Goal: Task Accomplishment & Management: Complete application form

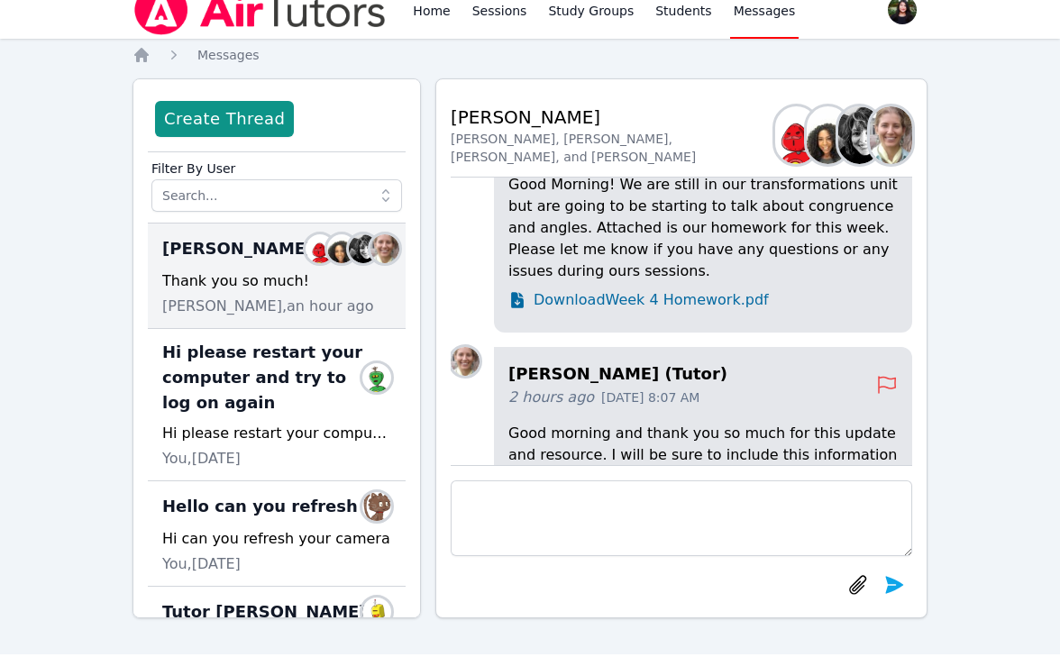
scroll to position [-585, 0]
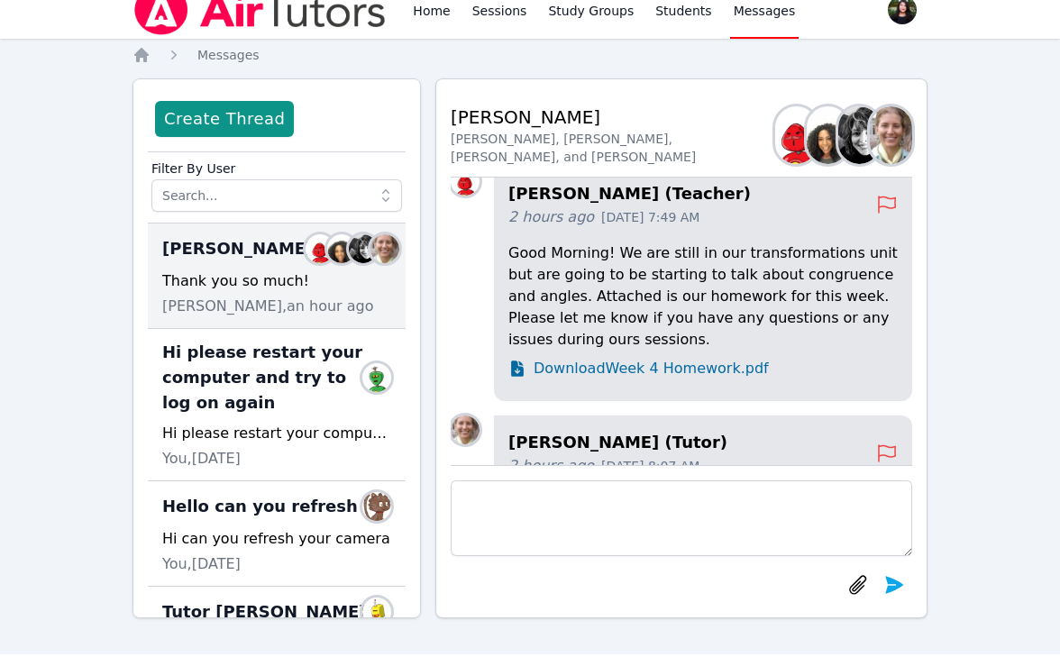
click at [658, 379] on span "Download Week 4 Homework.pdf" at bounding box center [650, 369] width 235 height 22
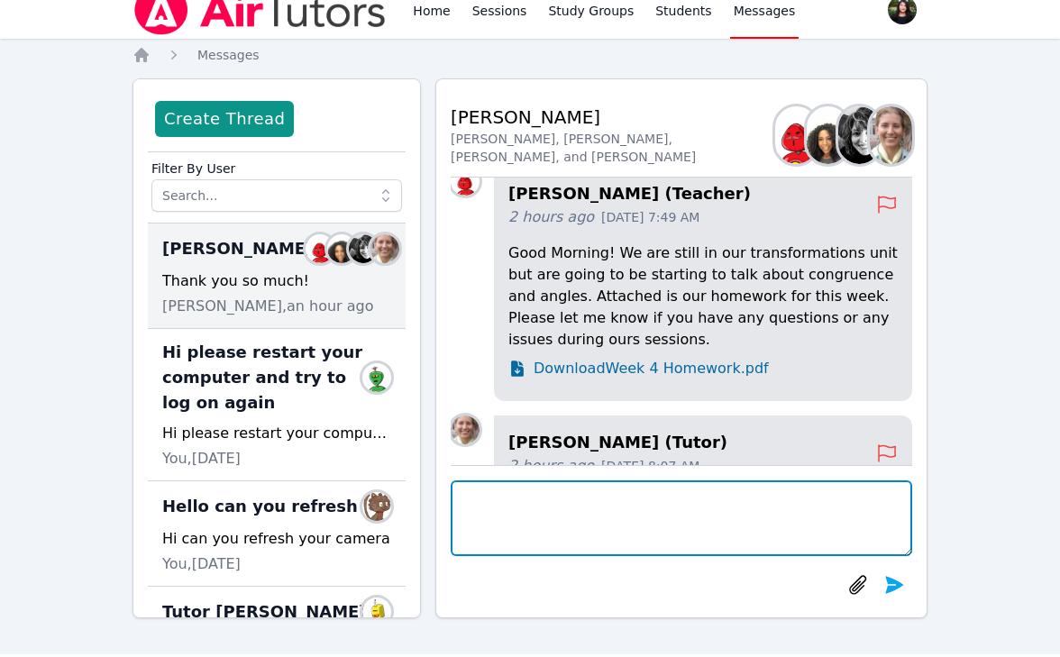
click at [582, 488] on textarea at bounding box center [681, 518] width 461 height 76
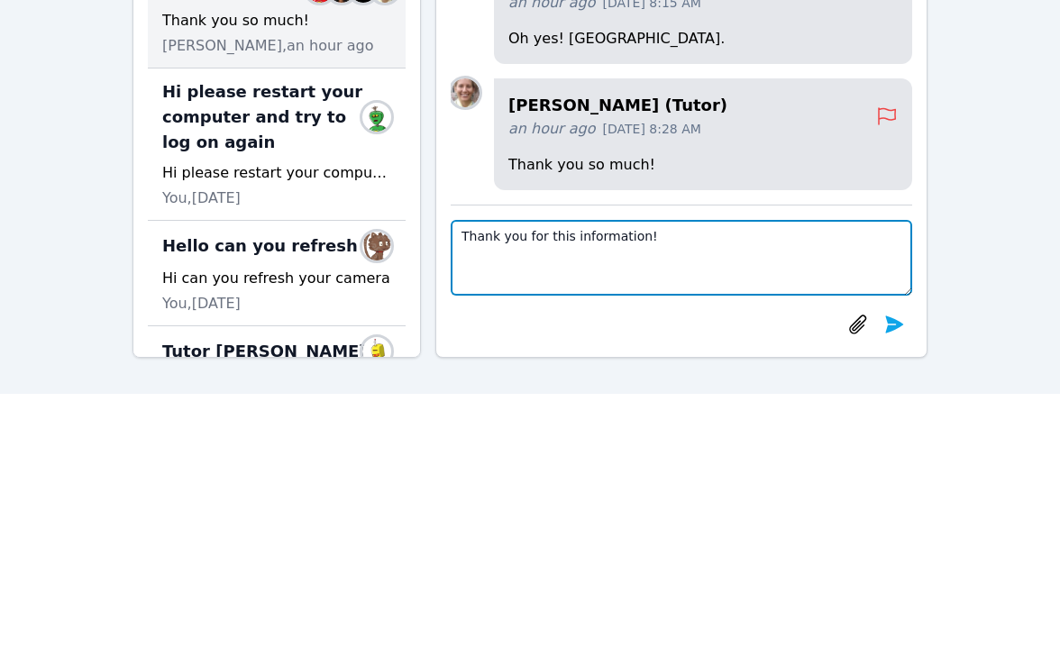
scroll to position [96, 0]
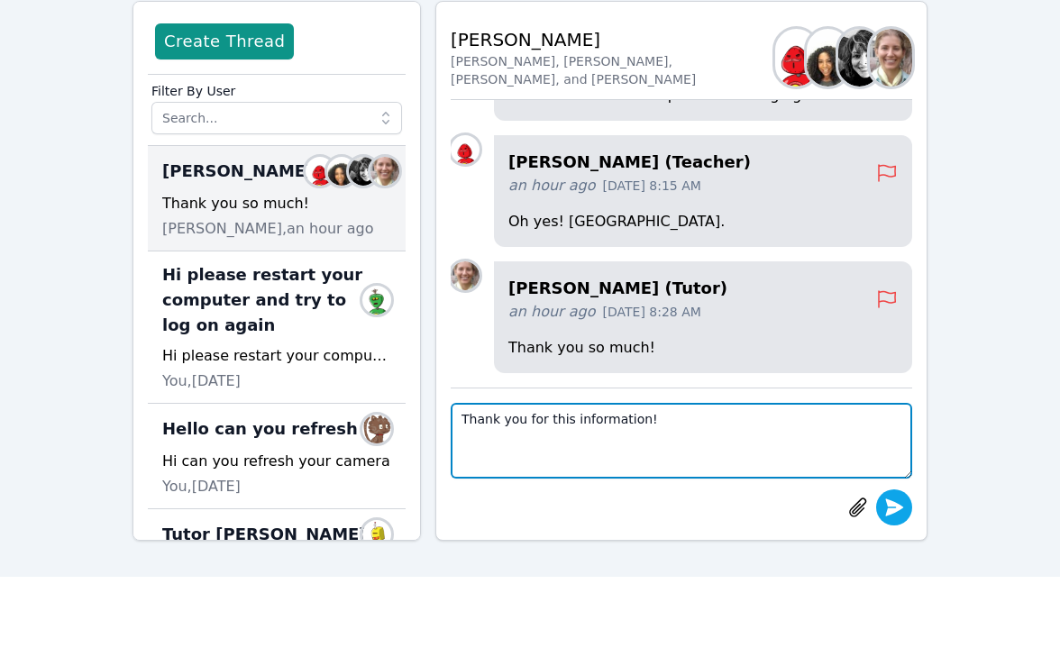
type textarea "Thank you for this information!"
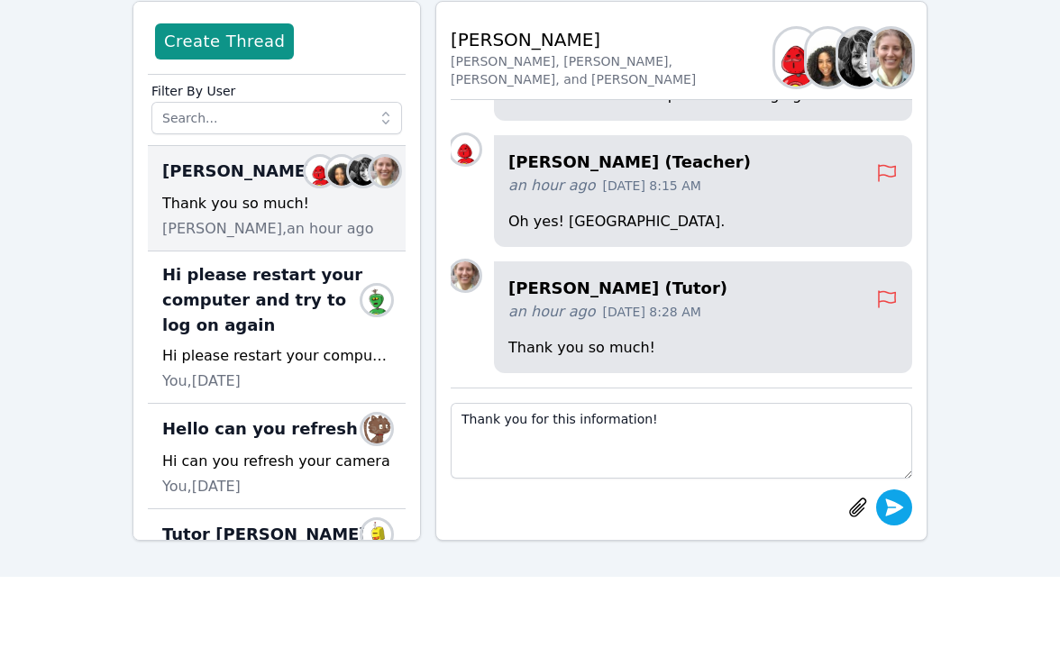
click at [897, 511] on icon "submit" at bounding box center [894, 508] width 22 height 22
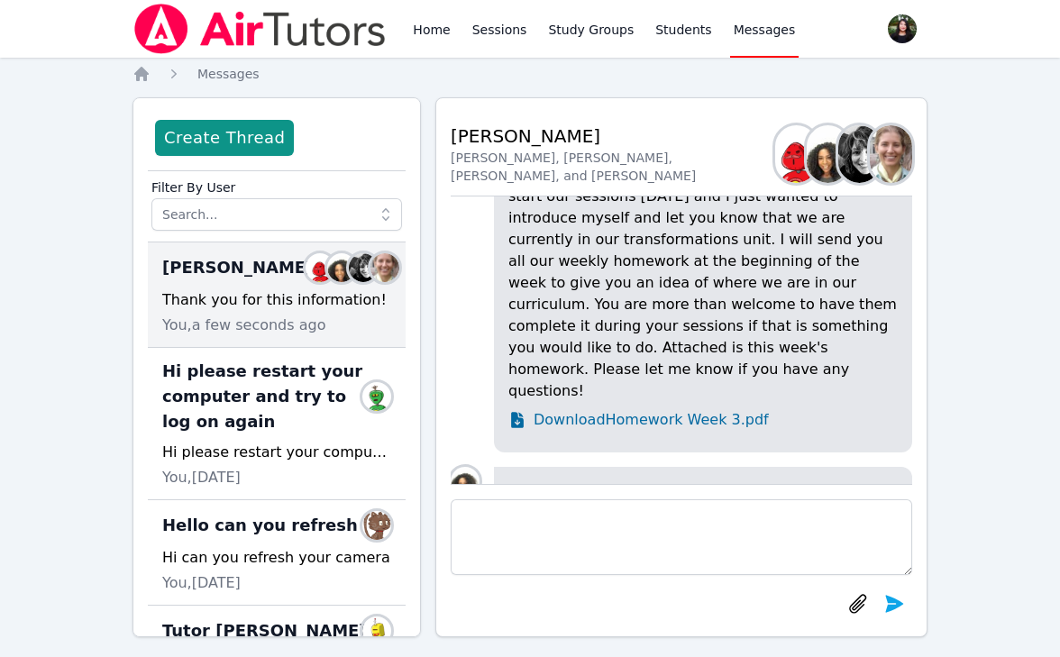
scroll to position [-1259, 0]
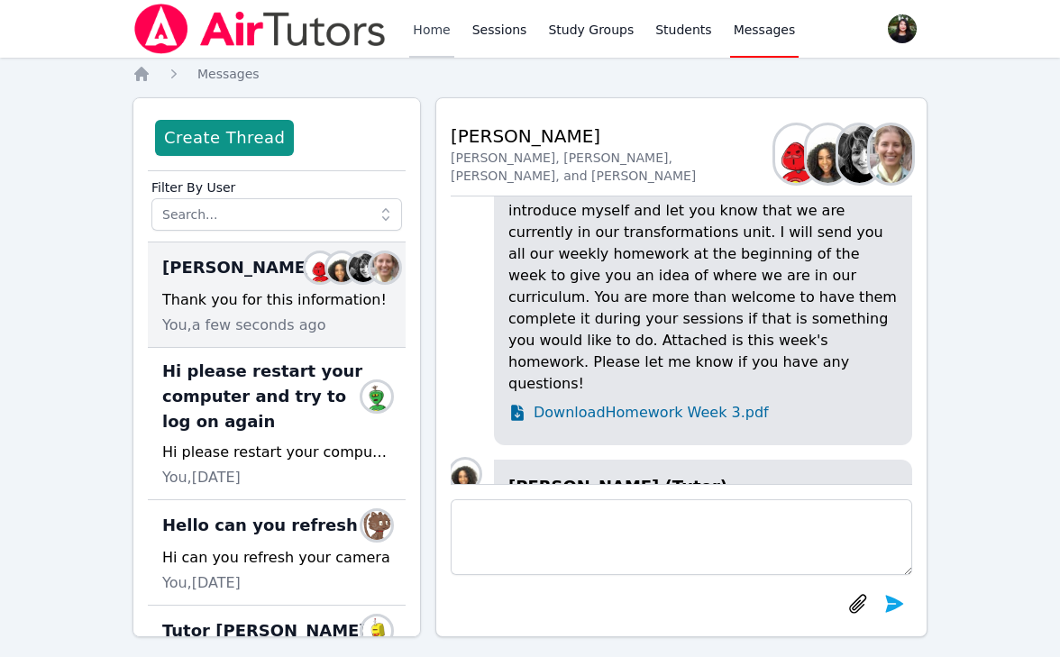
click at [412, 28] on link "Home" at bounding box center [431, 29] width 44 height 58
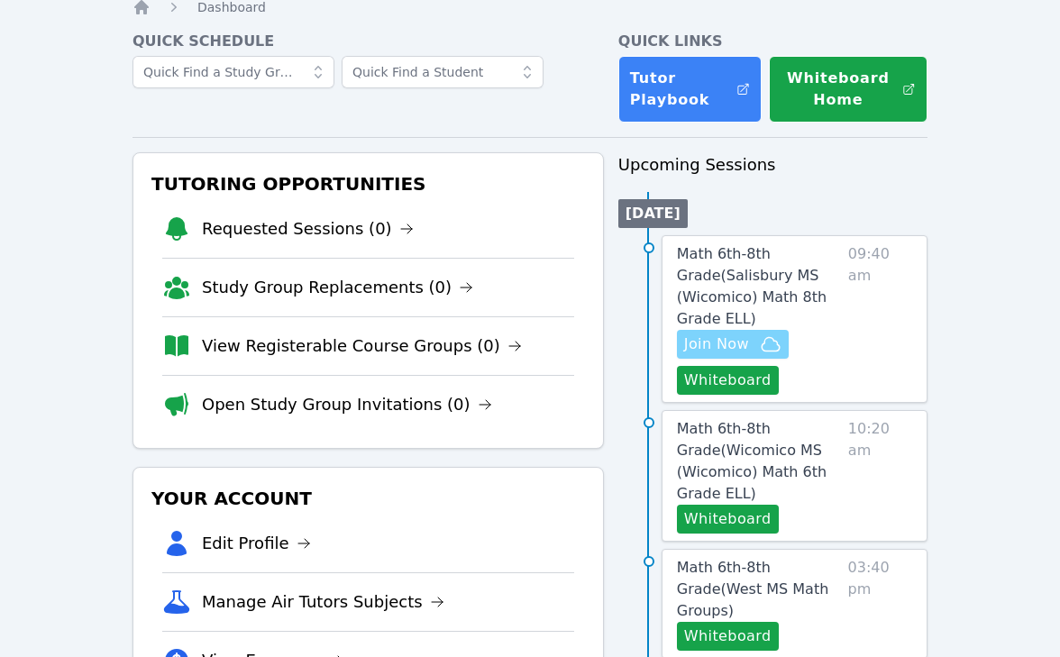
scroll to position [167, 0]
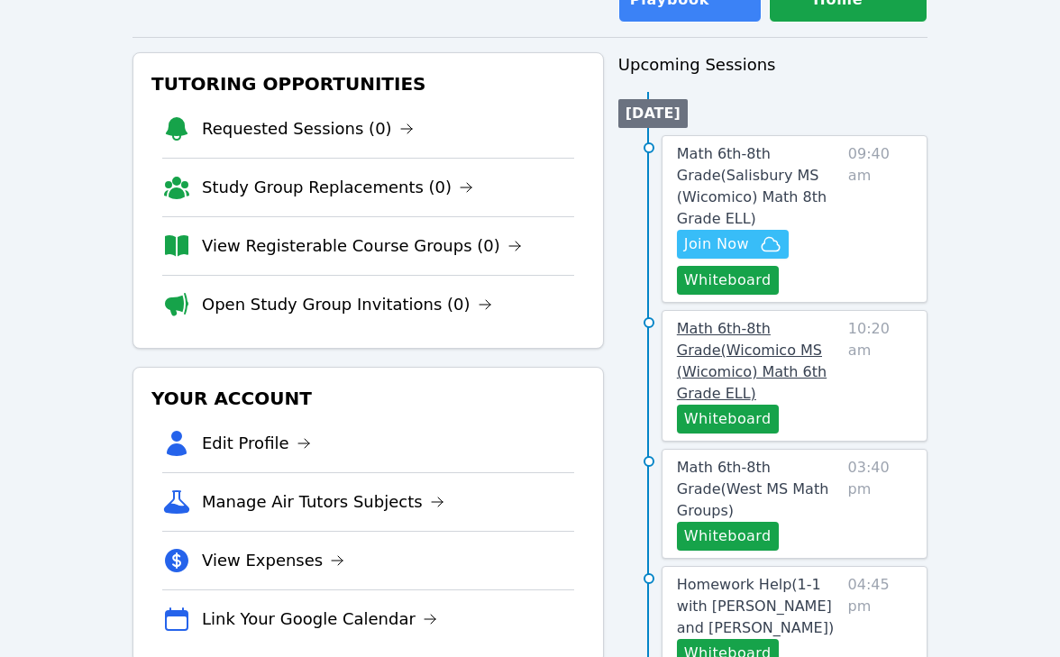
click at [722, 340] on link "Math 6th-8th Grade ( Wicomico MS (Wicomico) Math 6th Grade ELL )" at bounding box center [759, 361] width 164 height 87
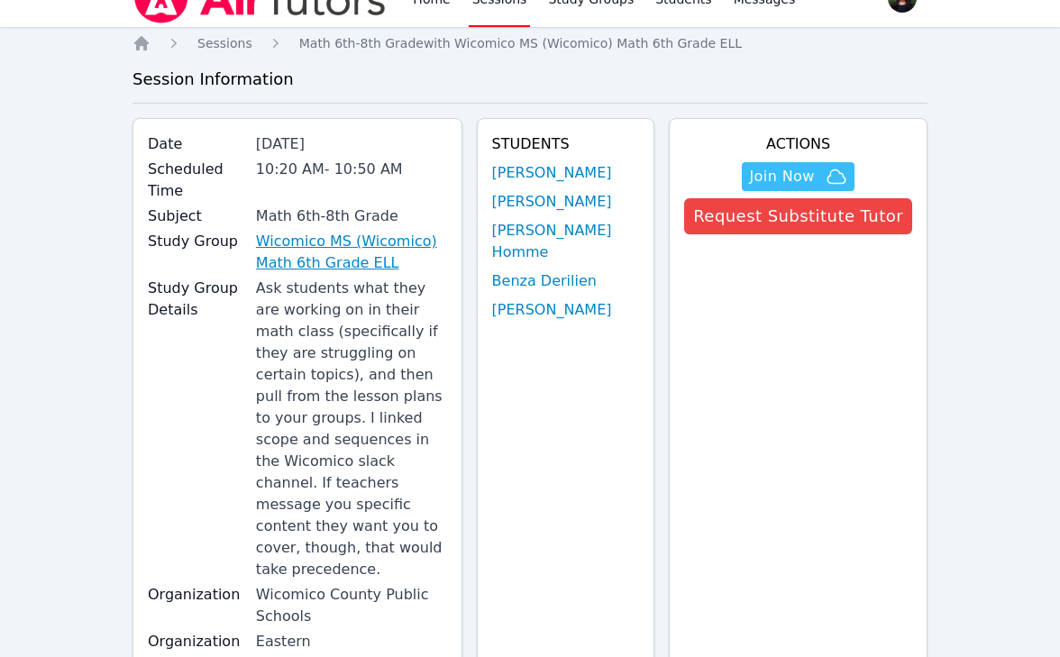
scroll to position [52, 0]
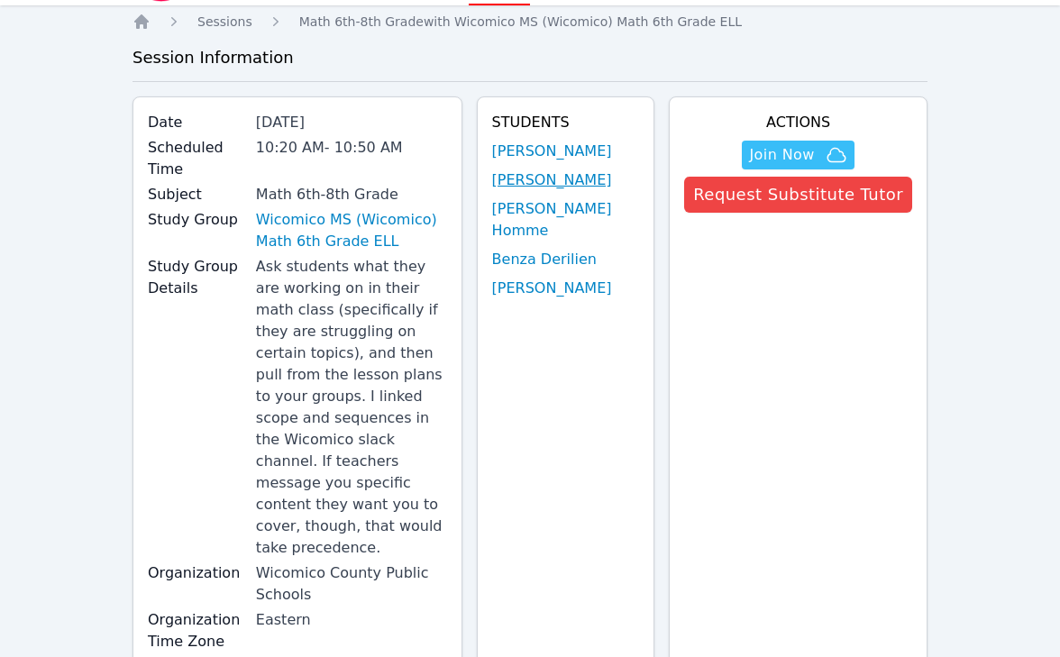
click at [546, 191] on link "Benndji Deshommes" at bounding box center [552, 180] width 120 height 22
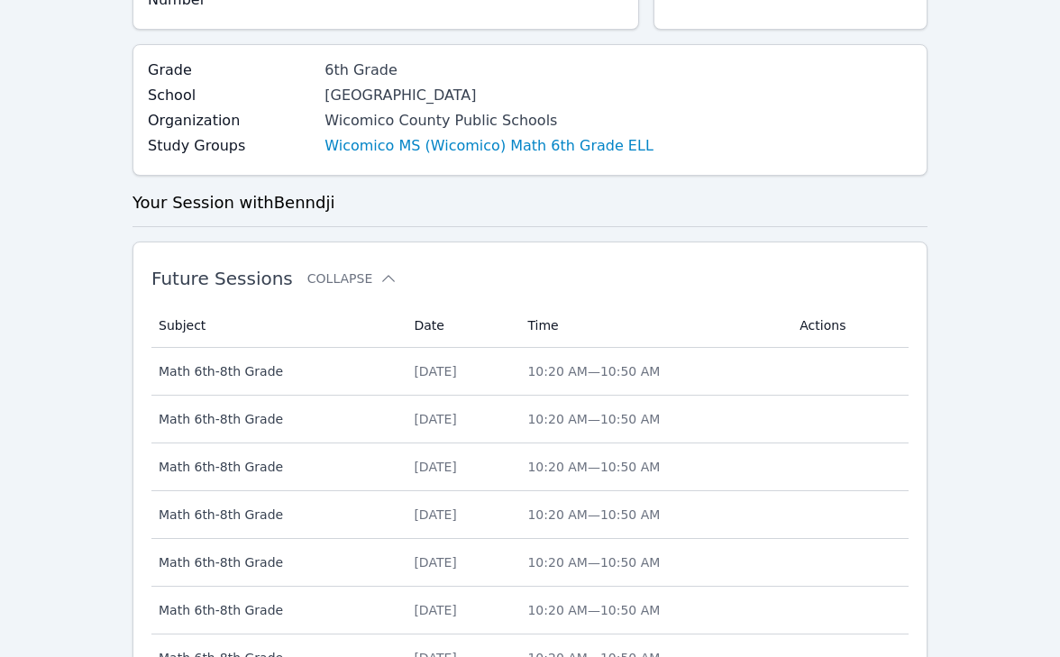
scroll to position [834, 0]
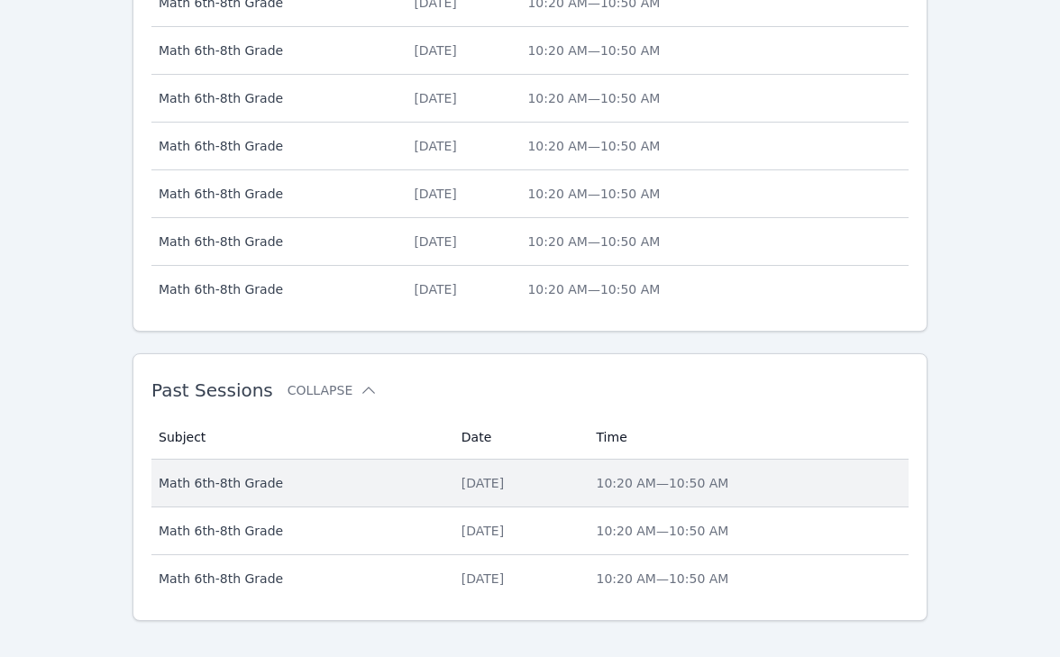
click at [451, 460] on td "Date Thu Sep 18" at bounding box center [518, 484] width 135 height 48
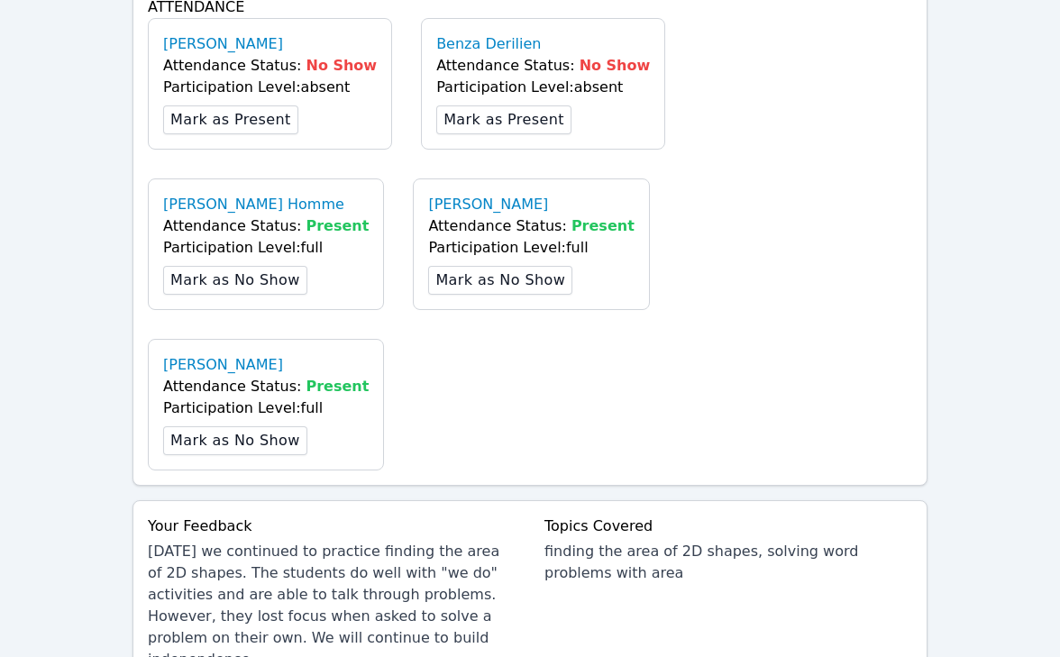
scroll to position [1048, 0]
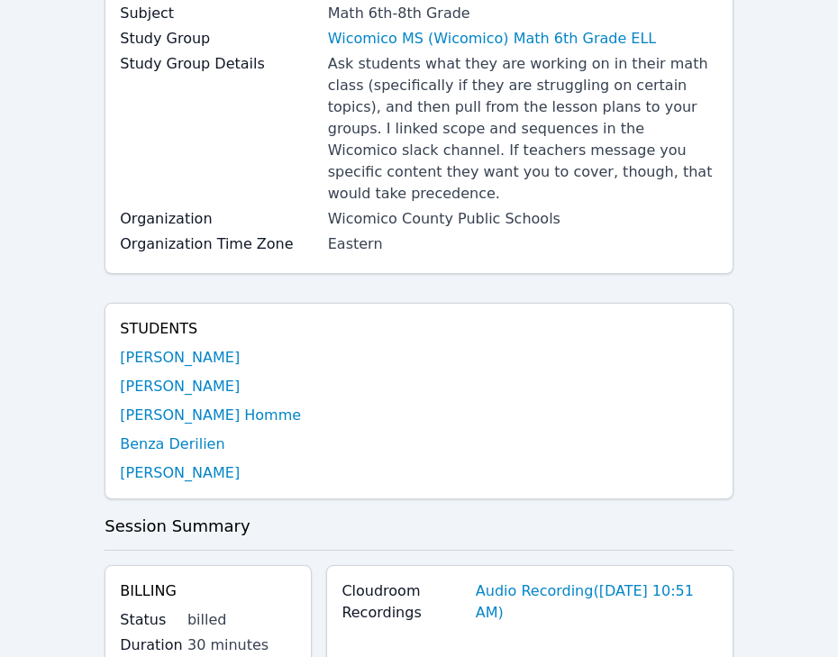
scroll to position [0, 0]
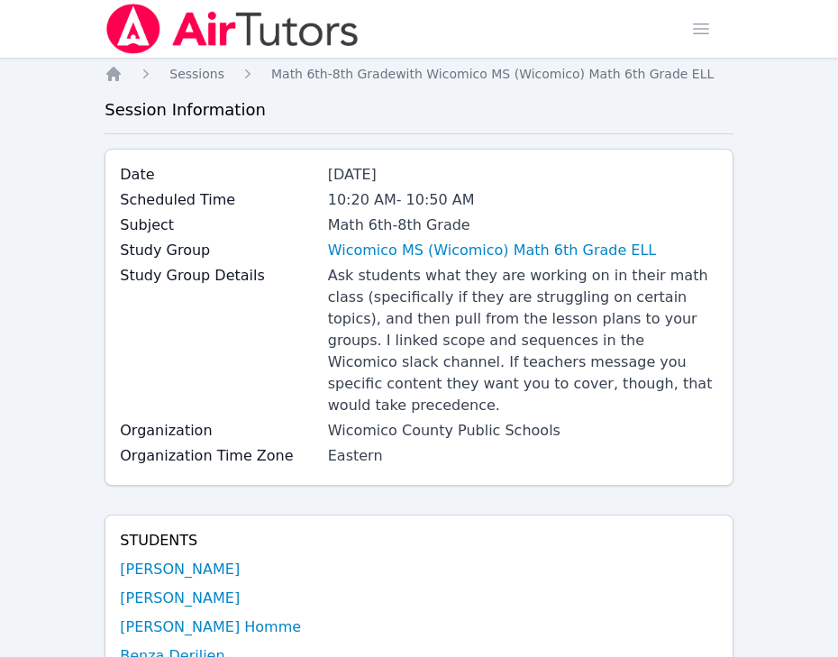
click at [144, 38] on img at bounding box center [232, 29] width 255 height 50
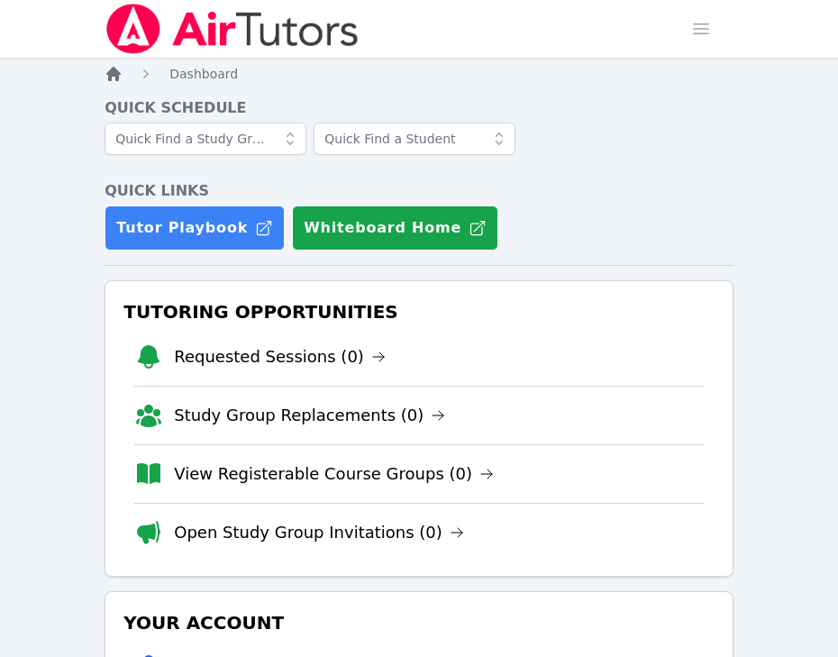
click at [121, 75] on icon "Breadcrumb" at bounding box center [114, 74] width 18 height 18
click at [123, 75] on ol "Home Dashboard" at bounding box center [171, 74] width 133 height 18
click at [106, 68] on icon "Breadcrumb" at bounding box center [114, 74] width 18 height 18
click at [125, 36] on img at bounding box center [232, 29] width 255 height 50
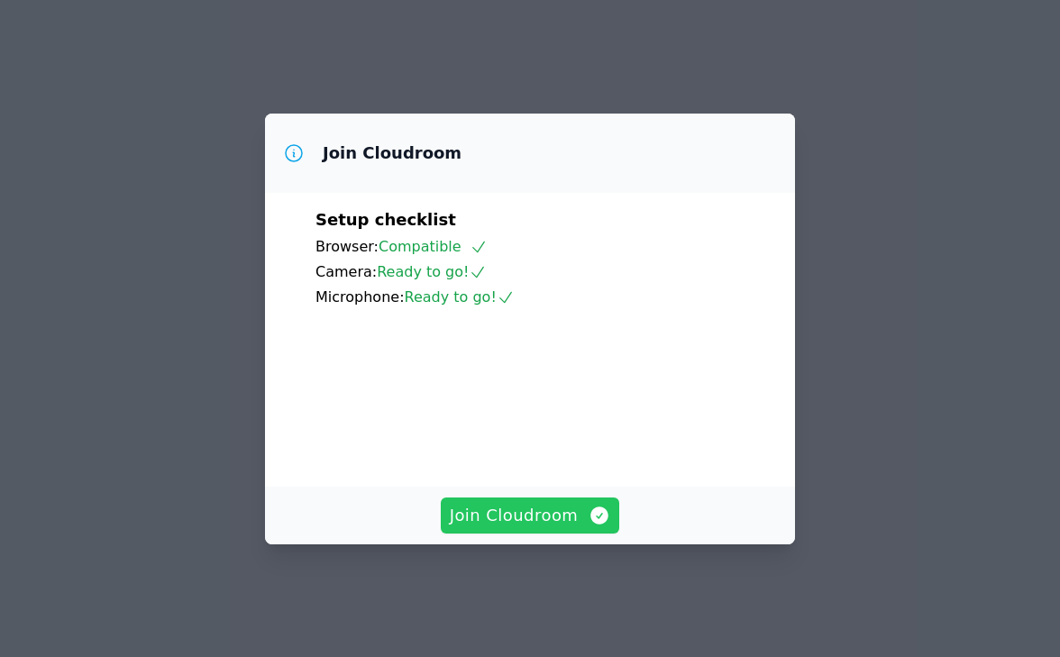
click at [508, 533] on button "Join Cloudroom" at bounding box center [530, 515] width 179 height 36
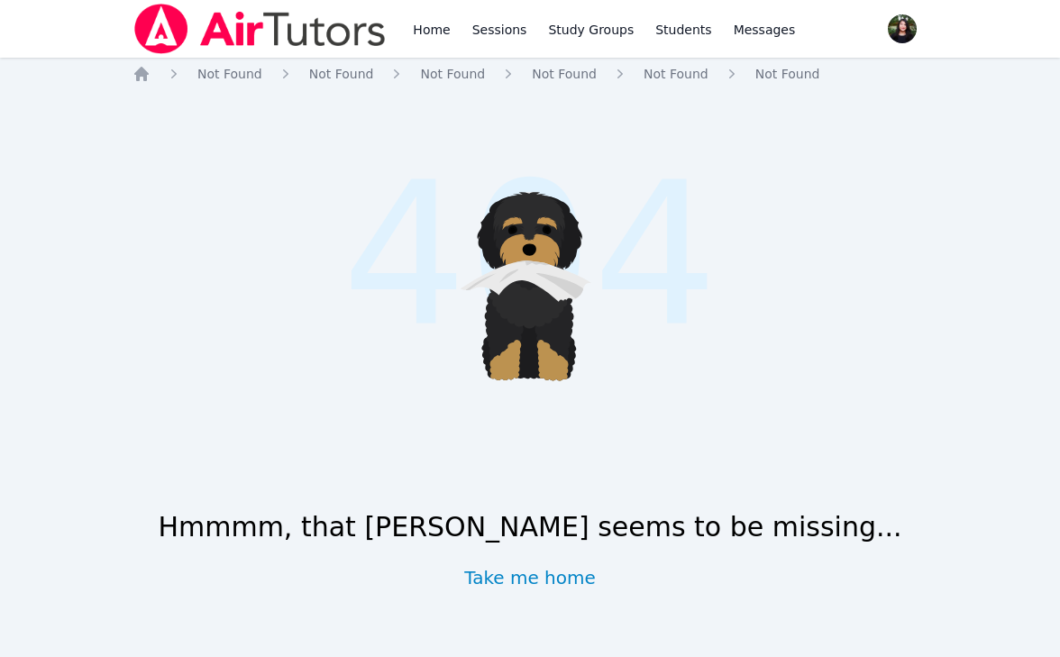
click at [272, 28] on img at bounding box center [259, 29] width 255 height 50
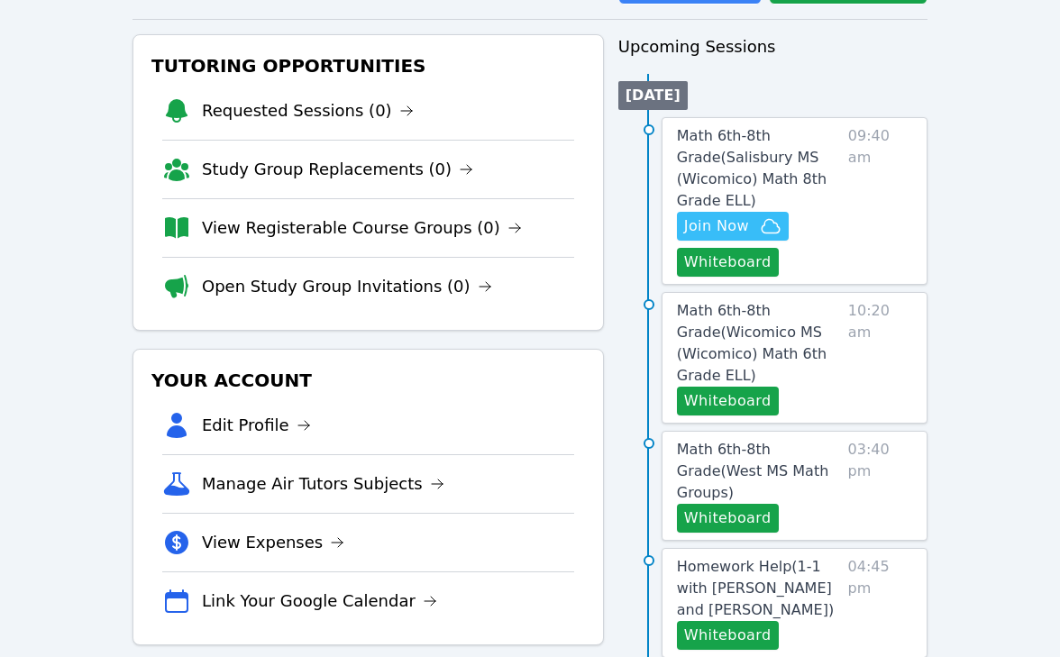
scroll to position [246, 0]
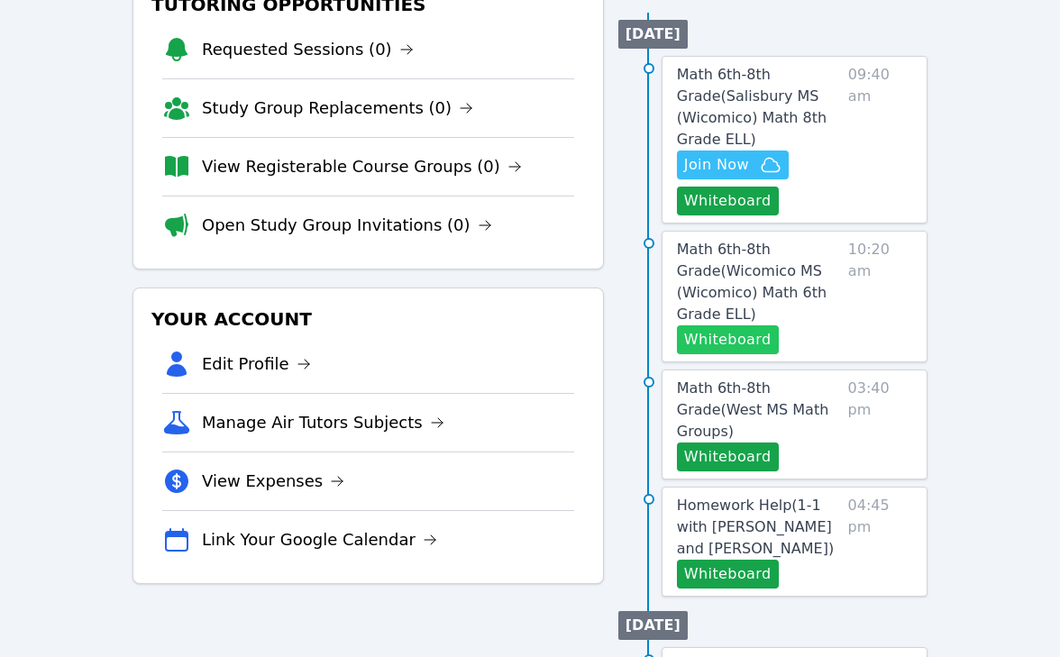
click at [767, 343] on button "Whiteboard" at bounding box center [728, 339] width 102 height 29
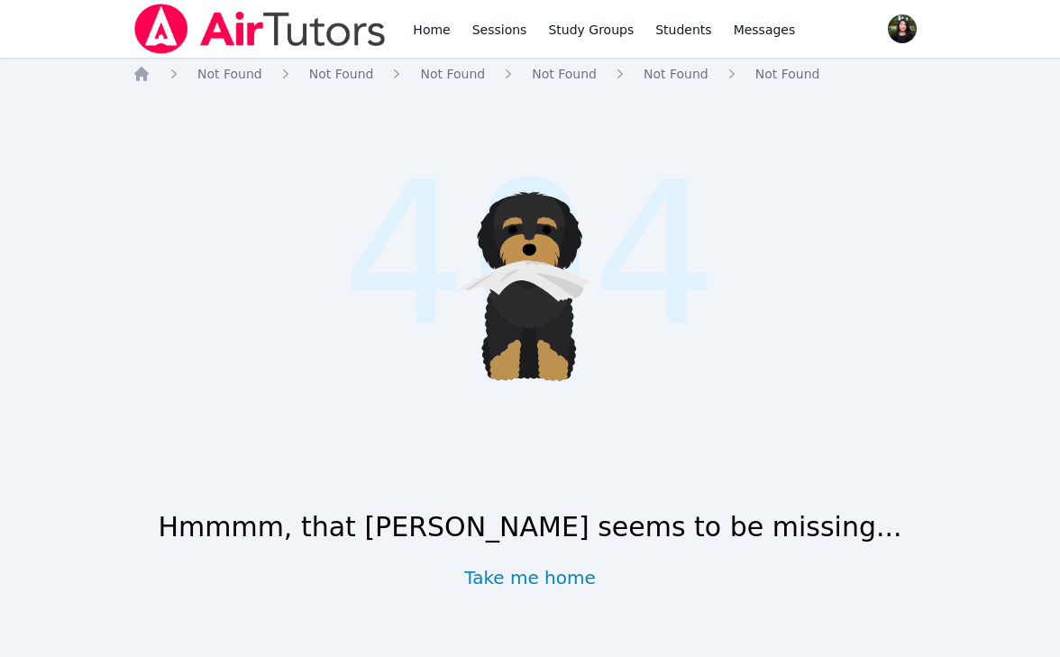
click at [225, 24] on img at bounding box center [259, 29] width 255 height 50
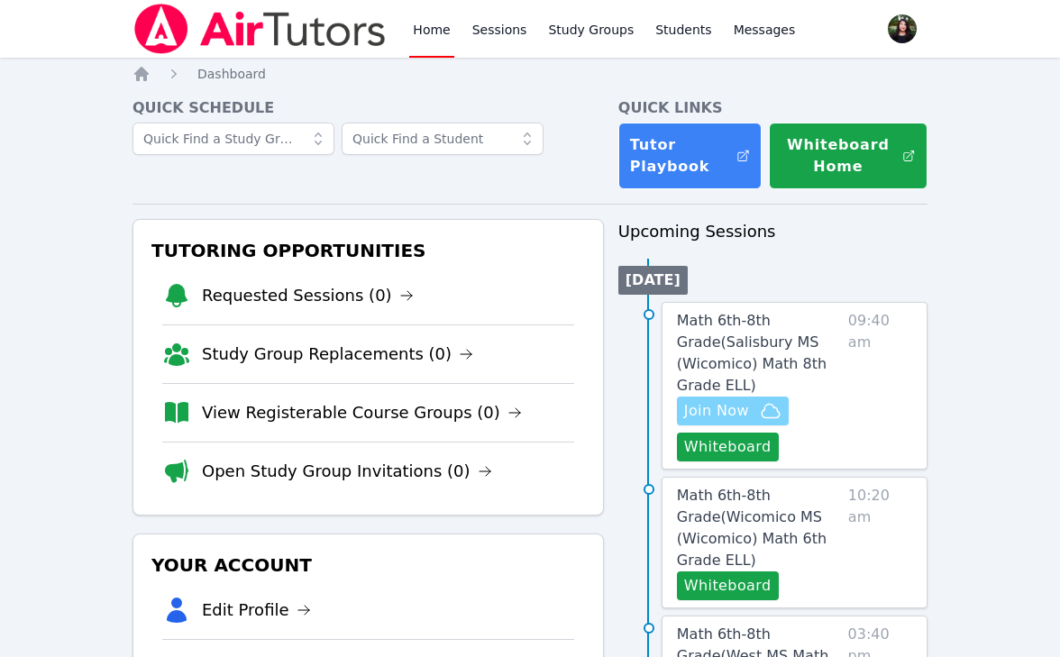
click at [761, 397] on button "Join Now" at bounding box center [733, 411] width 112 height 29
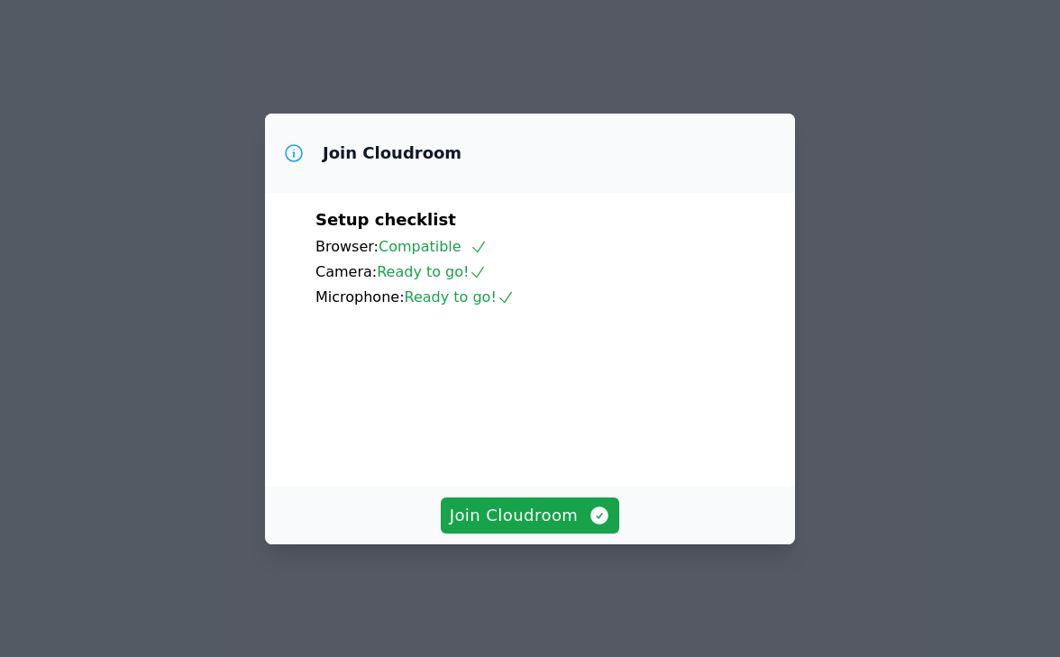
click at [550, 544] on div "Join Cloudroom" at bounding box center [530, 516] width 530 height 58
click at [550, 528] on span "Join Cloudroom" at bounding box center [530, 515] width 161 height 25
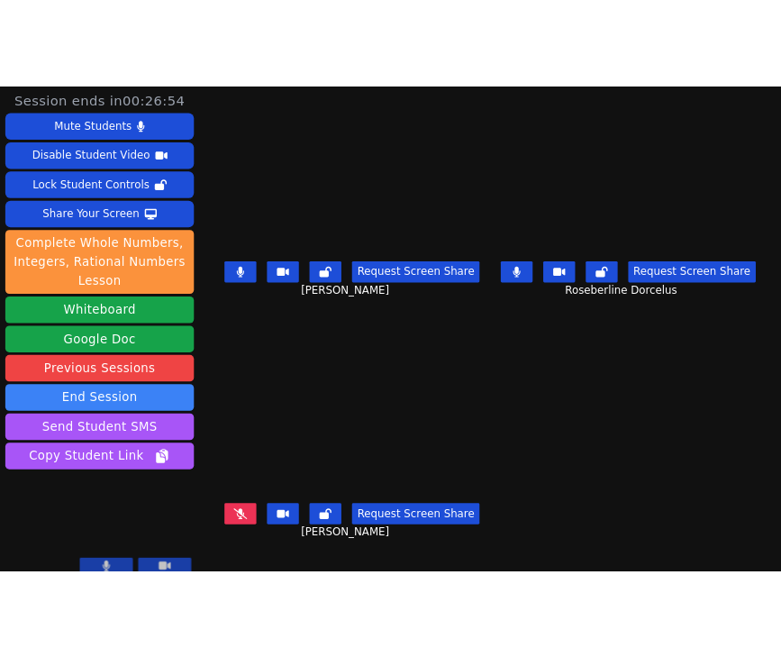
scroll to position [17, 0]
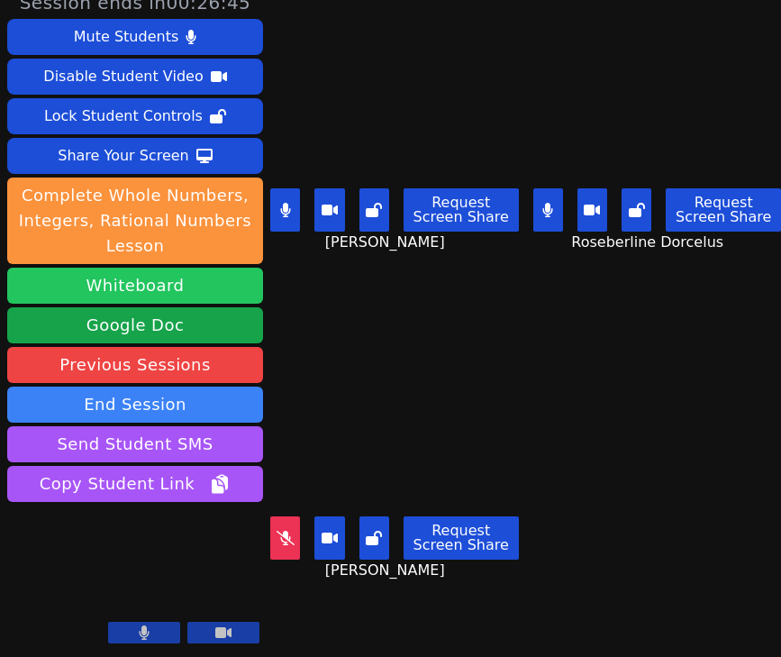
click at [207, 279] on button "Whiteboard" at bounding box center [135, 286] width 256 height 36
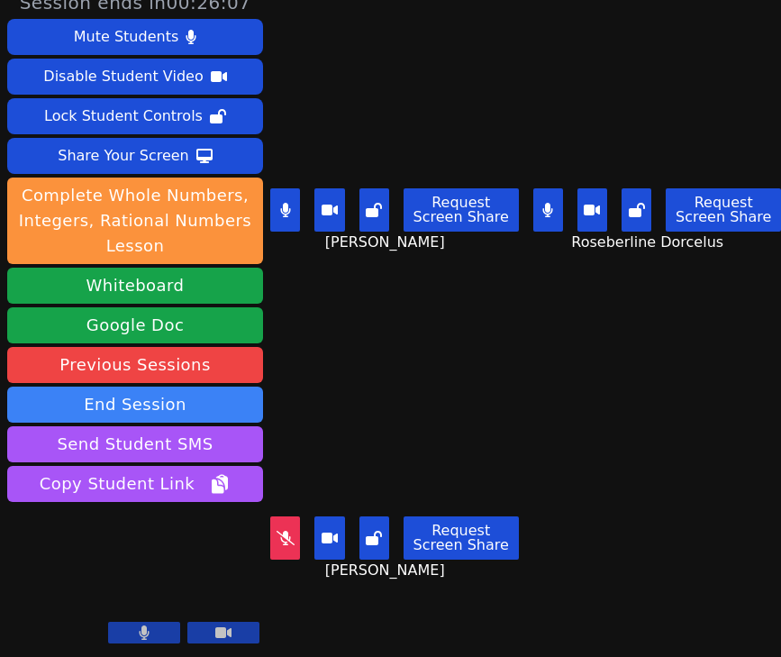
scroll to position [15, 0]
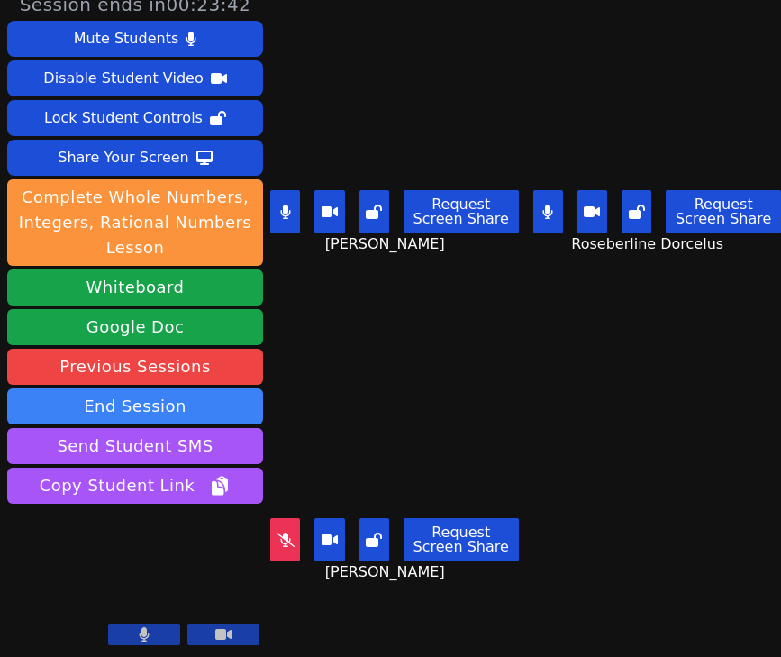
click at [695, 164] on video at bounding box center [657, 113] width 249 height 140
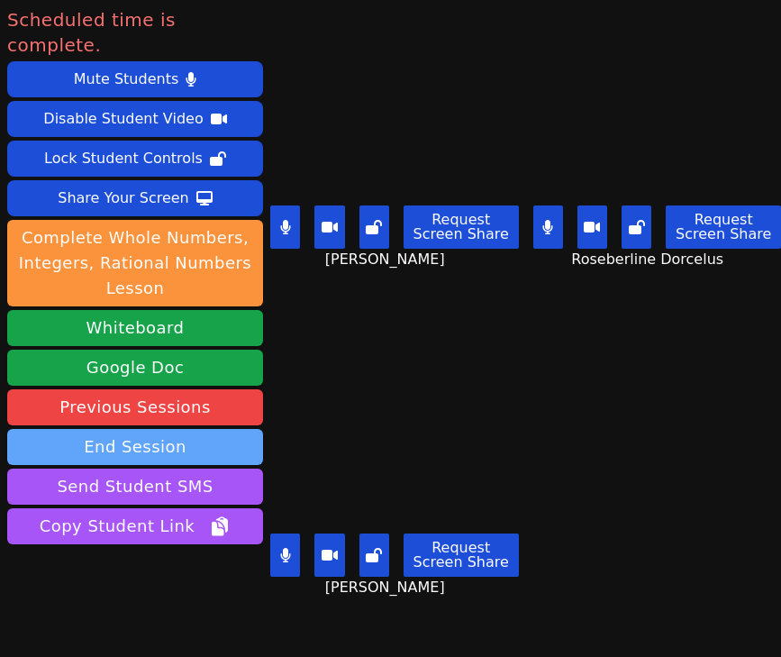
click at [181, 429] on button "End Session" at bounding box center [135, 447] width 256 height 36
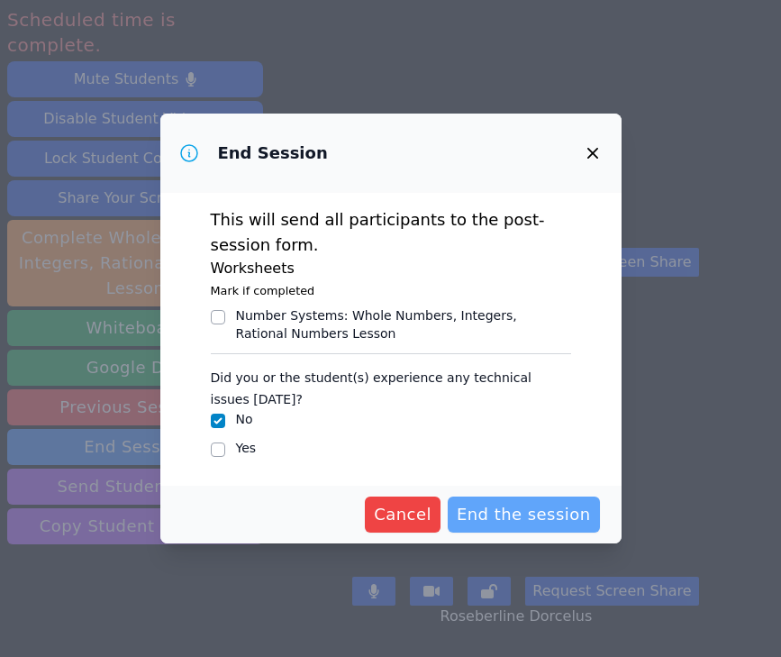
click at [502, 515] on span "End the session" at bounding box center [524, 514] width 134 height 25
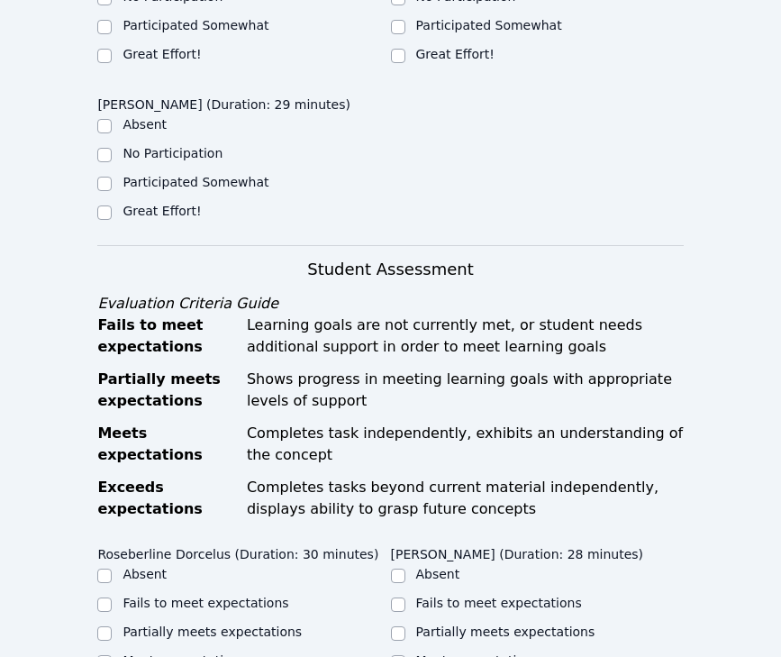
scroll to position [635, 0]
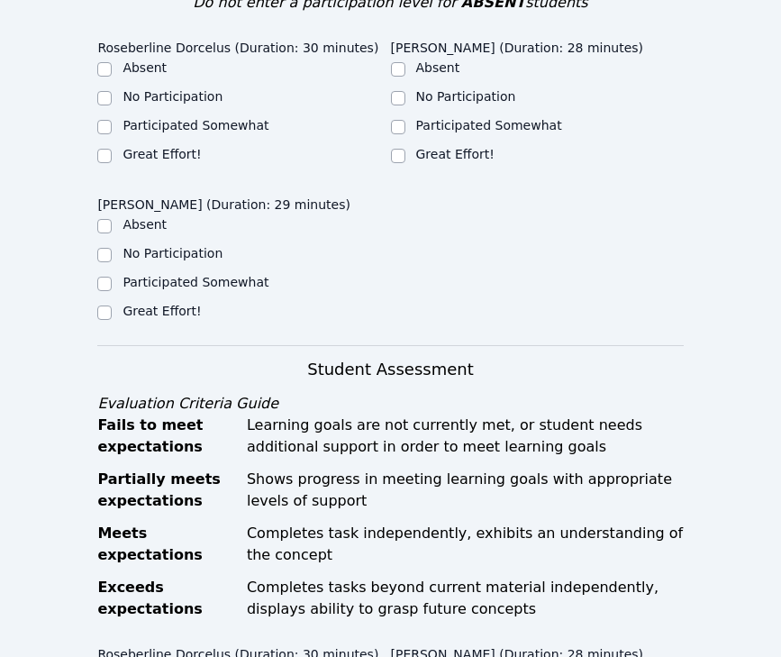
click at [170, 302] on div "Great Effort!" at bounding box center [243, 313] width 293 height 22
click at [170, 304] on label "Great Effort!" at bounding box center [162, 311] width 78 height 14
click at [112, 305] on input "Great Effort!" at bounding box center [104, 312] width 14 height 14
checkbox input "true"
click at [181, 147] on label "Great Effort!" at bounding box center [162, 154] width 78 height 14
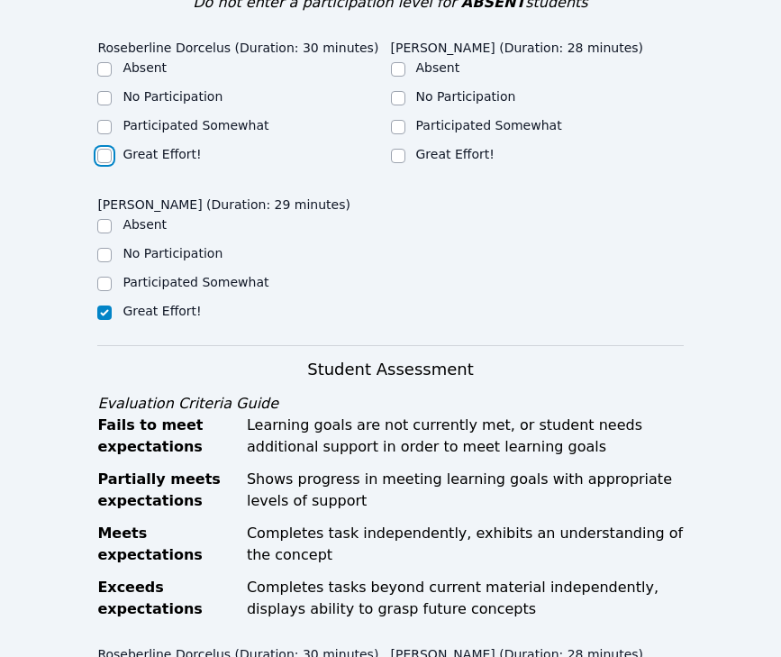
click at [112, 149] on input "Great Effort!" at bounding box center [104, 156] width 14 height 14
checkbox input "true"
click at [425, 118] on label "Participated Somewhat" at bounding box center [489, 125] width 146 height 14
click at [406, 120] on input "Participated Somewhat" at bounding box center [398, 127] width 14 height 14
checkbox input "true"
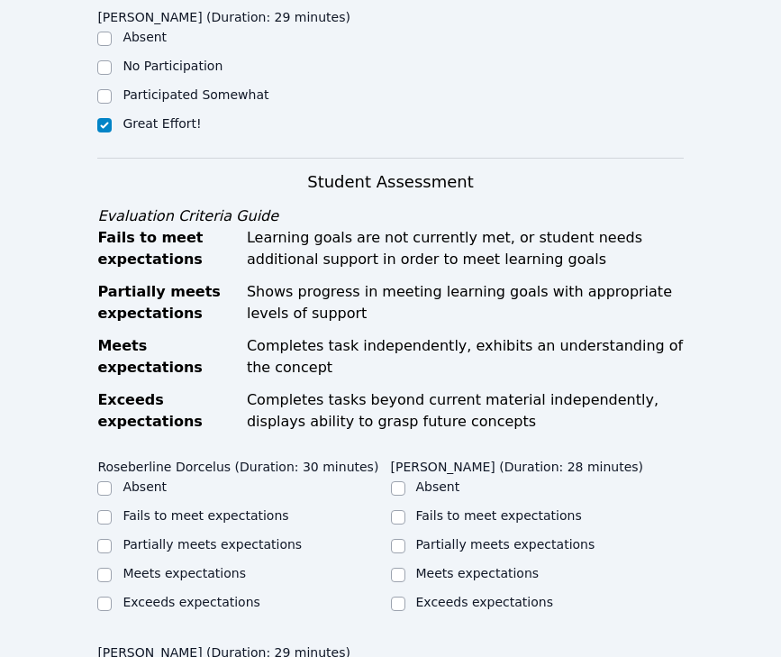
scroll to position [1089, 0]
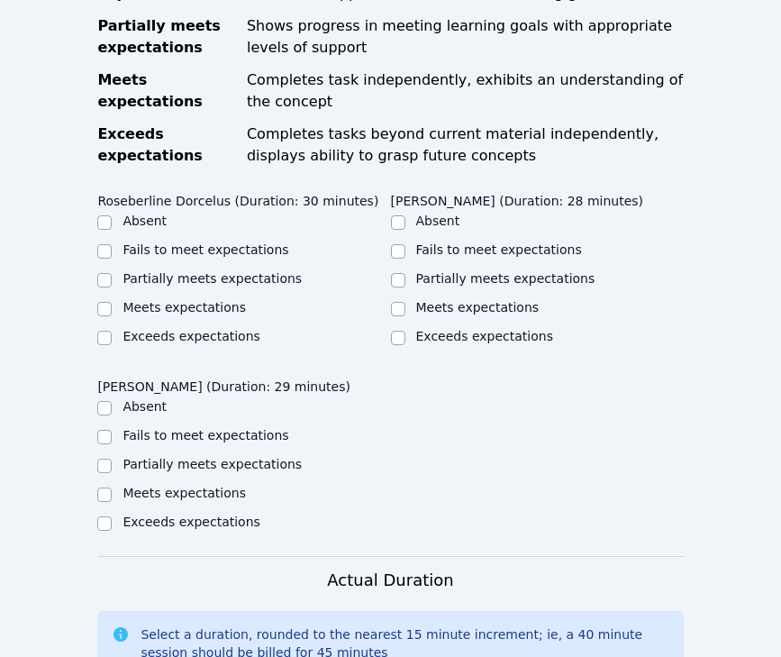
click at [175, 300] on label "Meets expectations" at bounding box center [184, 307] width 123 height 14
click at [112, 302] on input "Meets expectations" at bounding box center [104, 309] width 14 height 14
checkbox input "true"
click at [424, 271] on label "Partially meets expectations" at bounding box center [505, 278] width 179 height 14
click at [406, 273] on input "Partially meets expectations" at bounding box center [398, 280] width 14 height 14
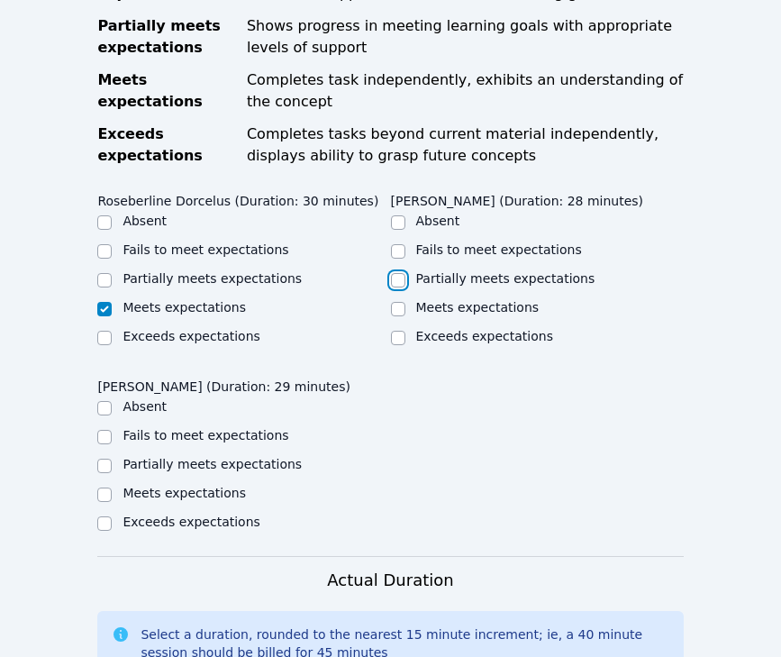
checkbox input "true"
click at [163, 243] on ul "Absent Fails to meet expectations Partially meets expectations Meets expectatio…" at bounding box center [243, 280] width 293 height 137
click at [167, 271] on label "Partially meets expectations" at bounding box center [212, 278] width 179 height 14
click at [112, 273] on input "Partially meets expectations" at bounding box center [104, 280] width 14 height 14
checkbox input "true"
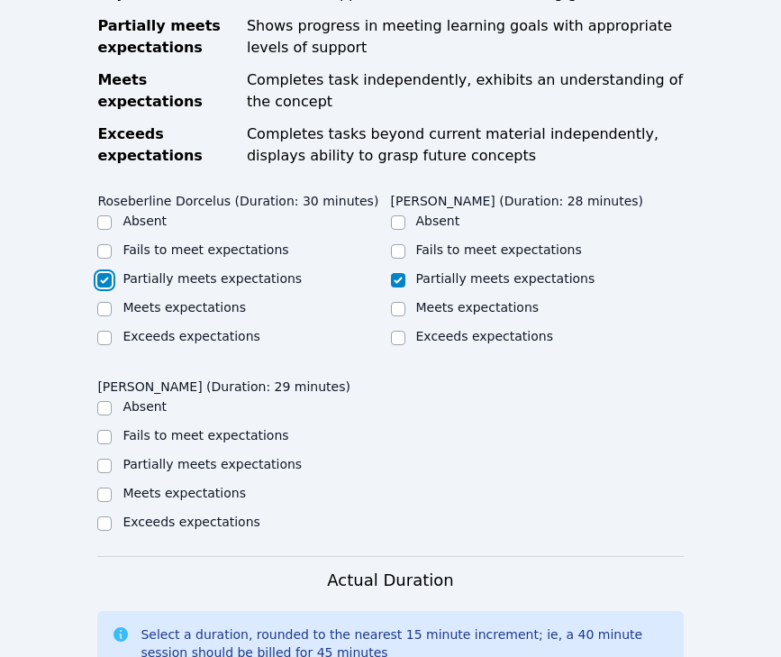
checkbox input "false"
click at [174, 486] on label "Meets expectations" at bounding box center [184, 493] width 123 height 14
click at [112, 488] on input "Meets expectations" at bounding box center [104, 495] width 14 height 14
checkbox input "true"
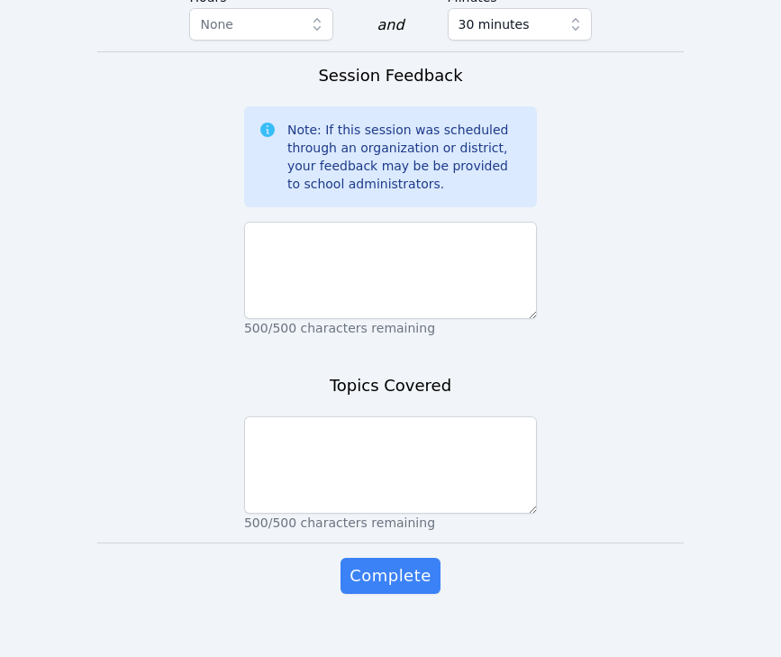
scroll to position [1792, 0]
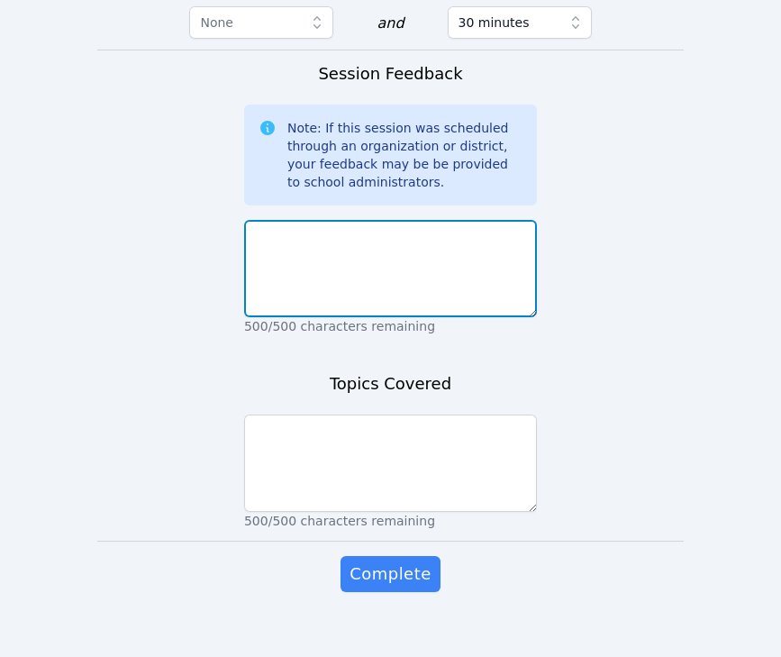
click at [374, 251] on textarea at bounding box center [390, 268] width 293 height 97
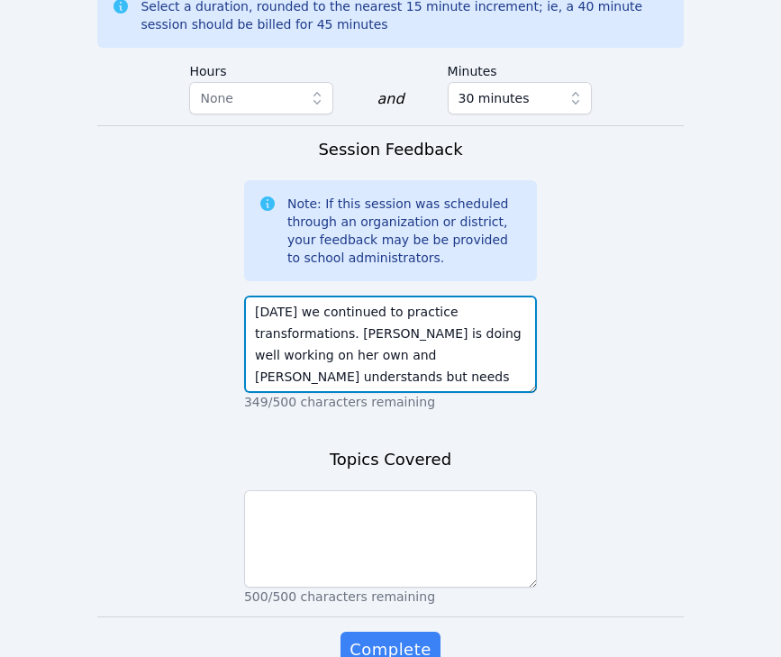
scroll to position [13, 0]
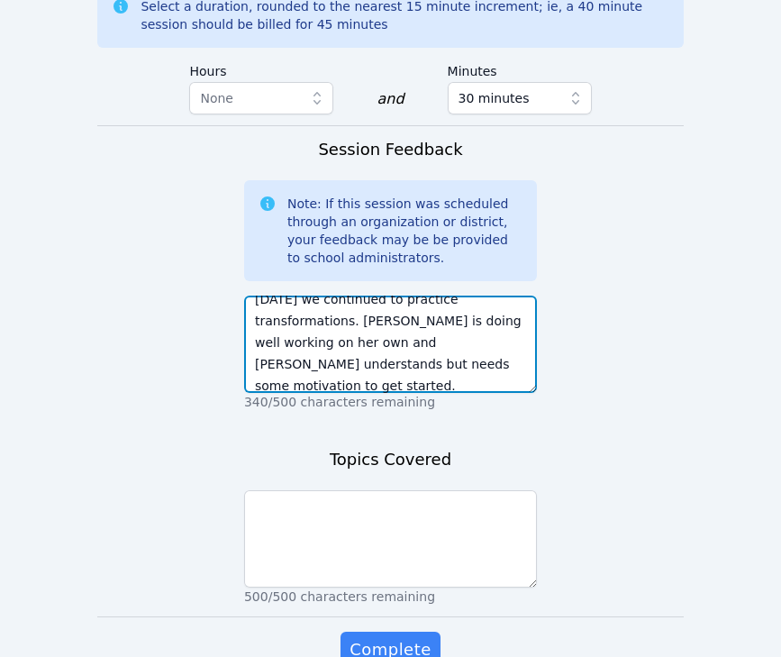
click at [307, 315] on textarea "Today we continued to practice transformations. Mitchaina is doing well working…" at bounding box center [390, 344] width 293 height 97
click at [340, 351] on textarea "Today we continued to practice transformations. Mitchaina is doing well working…" at bounding box center [390, 344] width 293 height 97
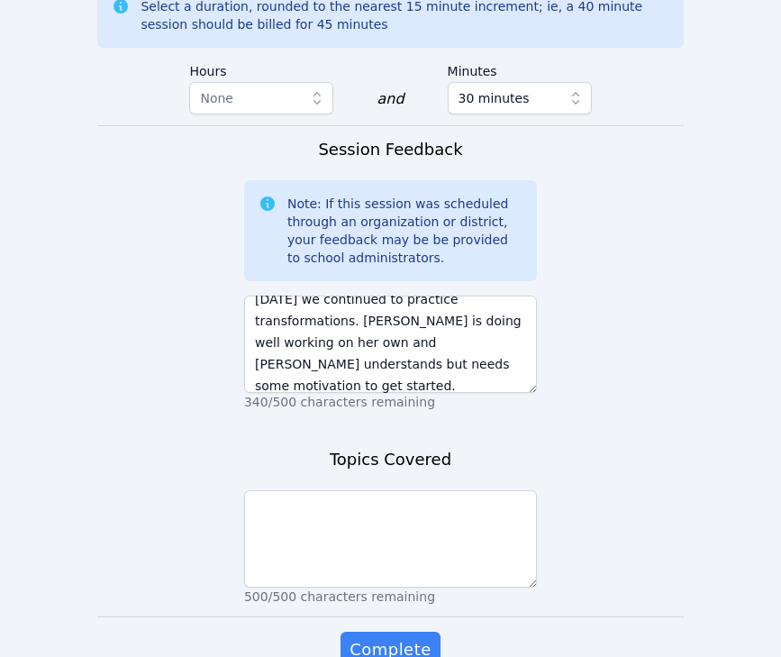
click at [367, 393] on p "340/500 characters remaining" at bounding box center [390, 402] width 293 height 18
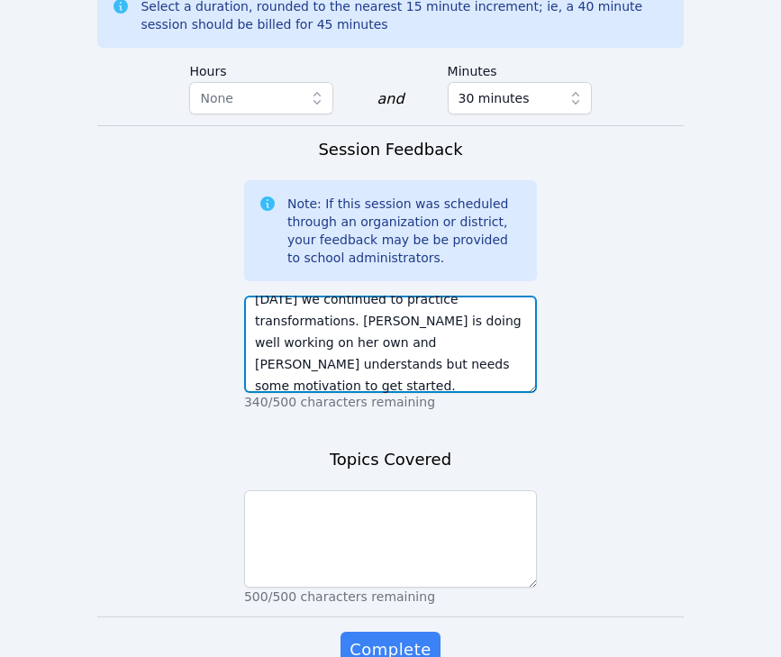
click at [364, 367] on textarea "Today we continued to practice transformations. Mitchaina is doing well working…" at bounding box center [390, 344] width 293 height 97
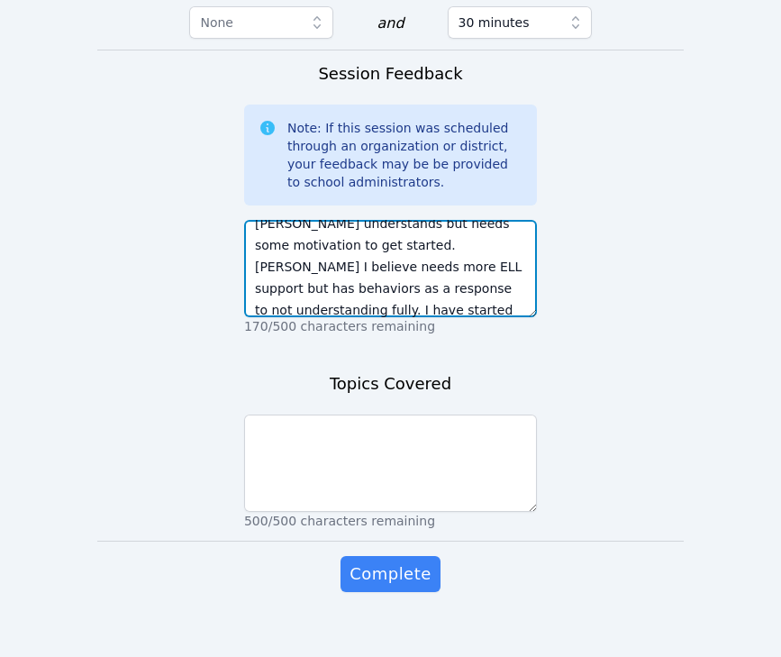
scroll to position [99, 0]
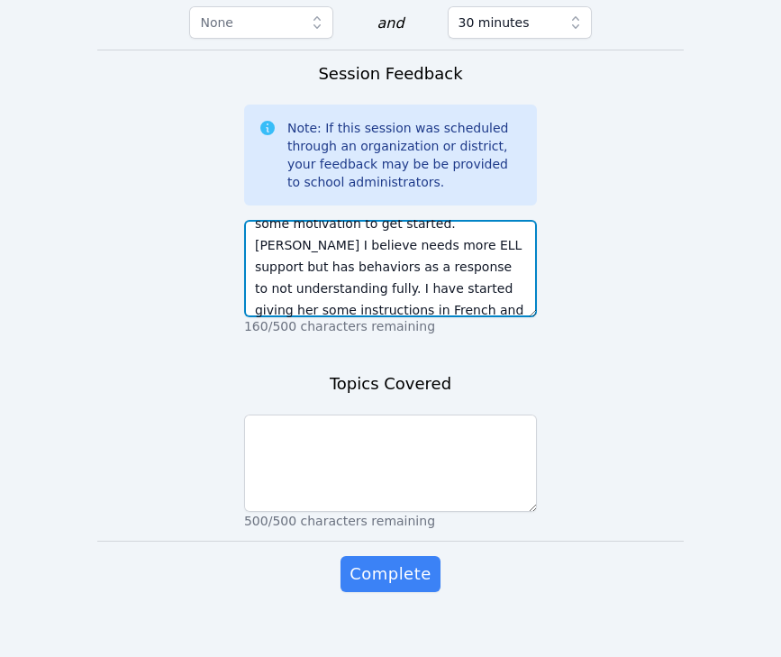
click at [435, 272] on textarea "Today we continued to practice transformations. Mitchaina is doing well working…" at bounding box center [390, 268] width 293 height 97
click at [442, 287] on textarea "Today we continued to practice transformations. Mitchaina is doing well working…" at bounding box center [390, 268] width 293 height 97
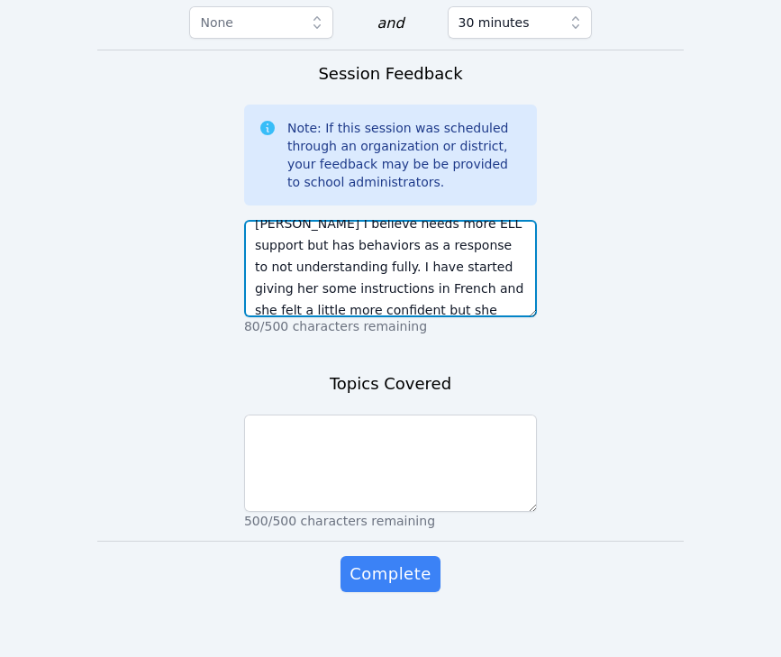
scroll to position [142, 0]
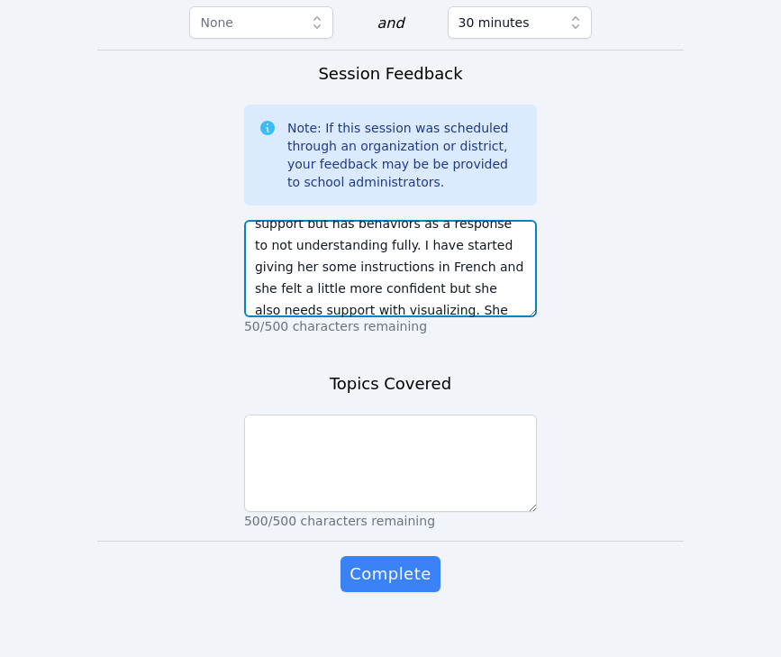
click at [397, 263] on textarea "Today we continued to practice transformations. Mitchaina is doing well working…" at bounding box center [390, 268] width 293 height 97
click at [329, 262] on textarea "Today we continued to practice transformations. Mitchaina is doing well working…" at bounding box center [390, 268] width 293 height 97
click at [387, 264] on textarea "Today we continued to practice transformations. Mitchaina is doing well working…" at bounding box center [390, 268] width 293 height 97
drag, startPoint x: 394, startPoint y: 265, endPoint x: 347, endPoint y: 265, distance: 46.9
click at [347, 265] on textarea "Today we continued to practice transformations. Mitchaina is doing well working…" at bounding box center [390, 268] width 293 height 97
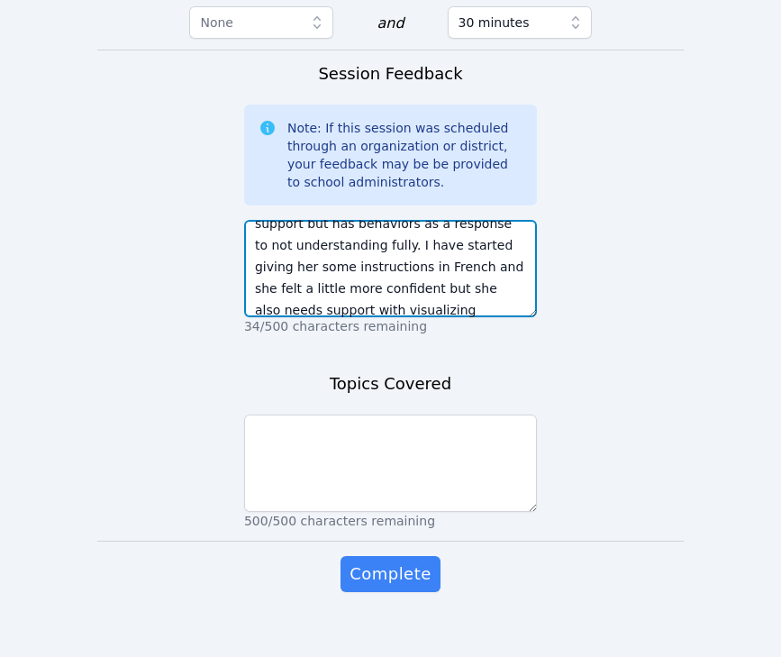
click at [347, 265] on textarea "Today we continued to practice transformations. Mitchaina is doing well working…" at bounding box center [390, 268] width 293 height 97
click at [450, 281] on textarea "Today we continued to practice transformations. Mitchaina is doing well working…" at bounding box center [390, 268] width 293 height 97
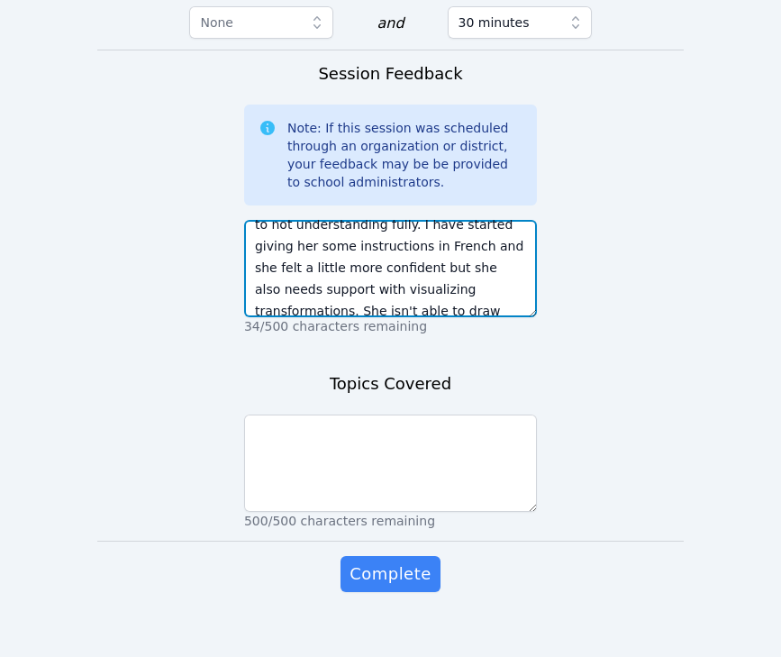
scroll to position [173, 0]
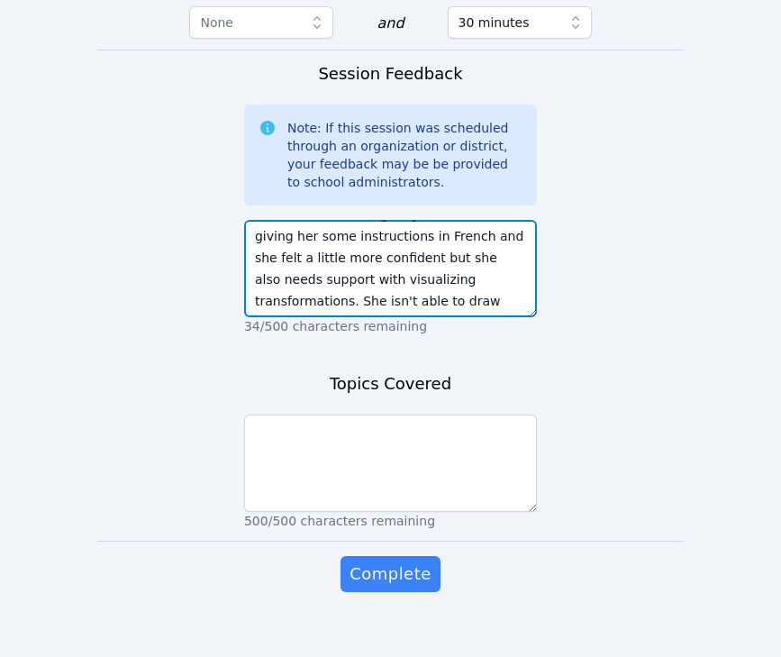
click at [455, 263] on textarea "Today we continued to practice transformations. Mitchaina is doing well working…" at bounding box center [390, 268] width 293 height 97
click at [465, 274] on textarea "Today we continued to practice transformations. Mitchaina is doing well working…" at bounding box center [390, 268] width 293 height 97
click at [423, 260] on textarea "Today we continued to practice transformations. Mitchaina is doing well working…" at bounding box center [390, 268] width 293 height 97
click at [357, 259] on textarea "Today we continued to practice transformations. Mitchaina is doing well working…" at bounding box center [390, 268] width 293 height 97
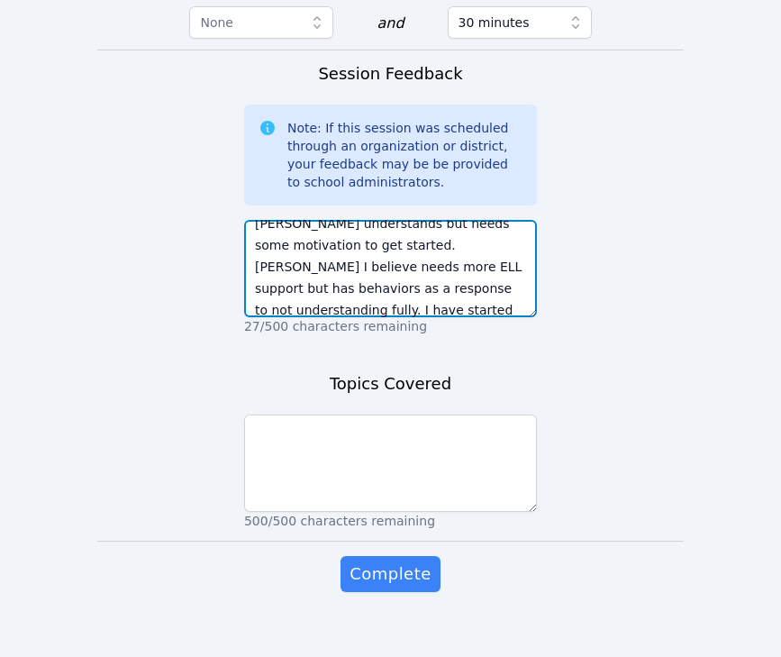
scroll to position [78, 0]
click at [406, 242] on textarea "Today we continued to practice transformations. Mitchaina is doing well working…" at bounding box center [390, 268] width 293 height 97
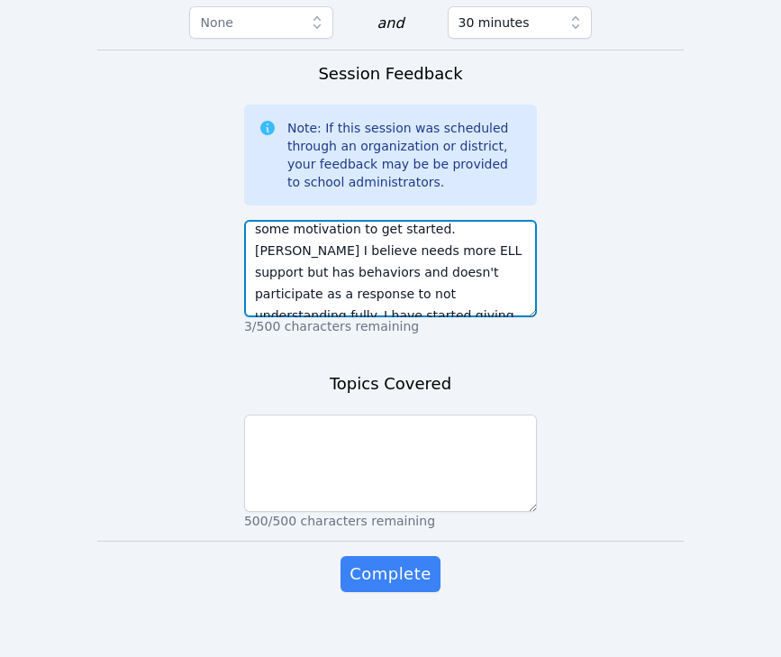
scroll to position [133, 0]
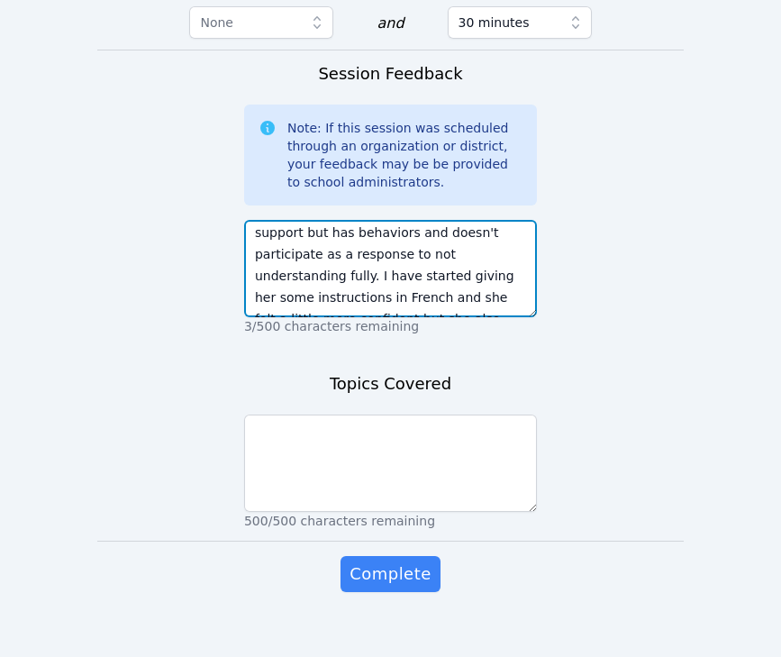
click at [457, 255] on textarea "Today we continued to practice transformations. Mitchaina is doing well working…" at bounding box center [390, 268] width 293 height 97
click at [360, 244] on textarea "Today we continued to practice transformations. Mitchaina is doing well working…" at bounding box center [390, 268] width 293 height 97
click at [299, 247] on textarea "Today we continued to practice transformations. Mitchaina is doing well working…" at bounding box center [390, 268] width 293 height 97
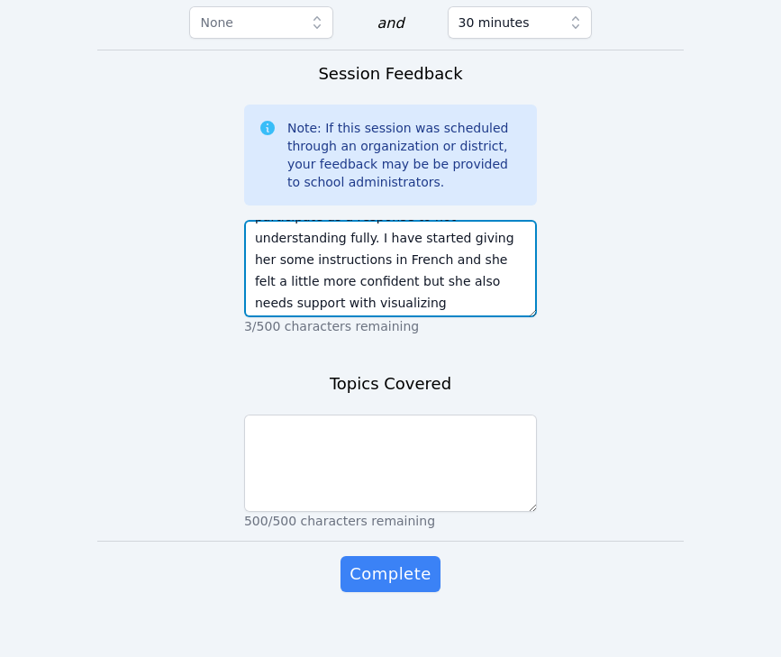
scroll to position [173, 0]
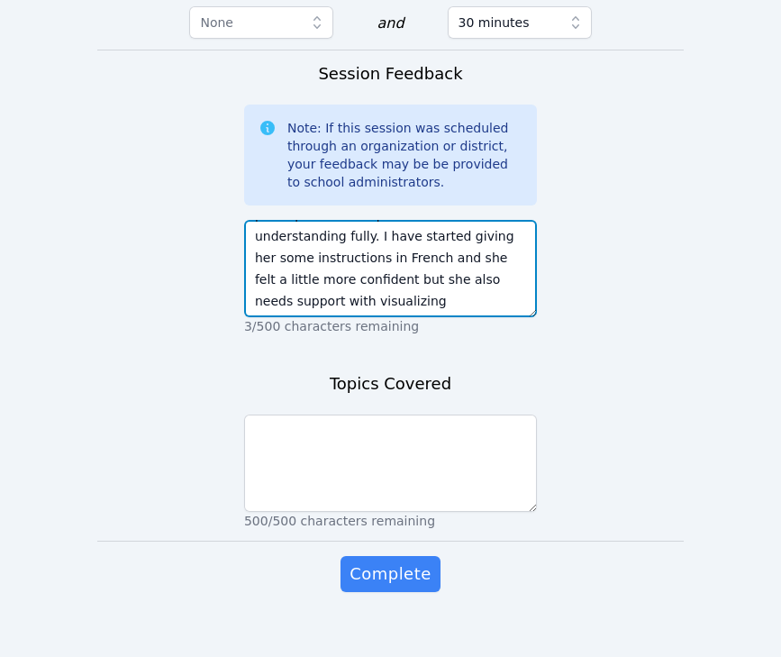
click at [332, 228] on textarea "Today we continued to practice transformations. Mitchaina is doing well working…" at bounding box center [390, 268] width 293 height 97
drag, startPoint x: 501, startPoint y: 285, endPoint x: 323, endPoint y: 232, distance: 185.9
click at [323, 234] on textarea "Today we continued to practice transformations. Mitchaina is doing well working…" at bounding box center [390, 268] width 293 height 97
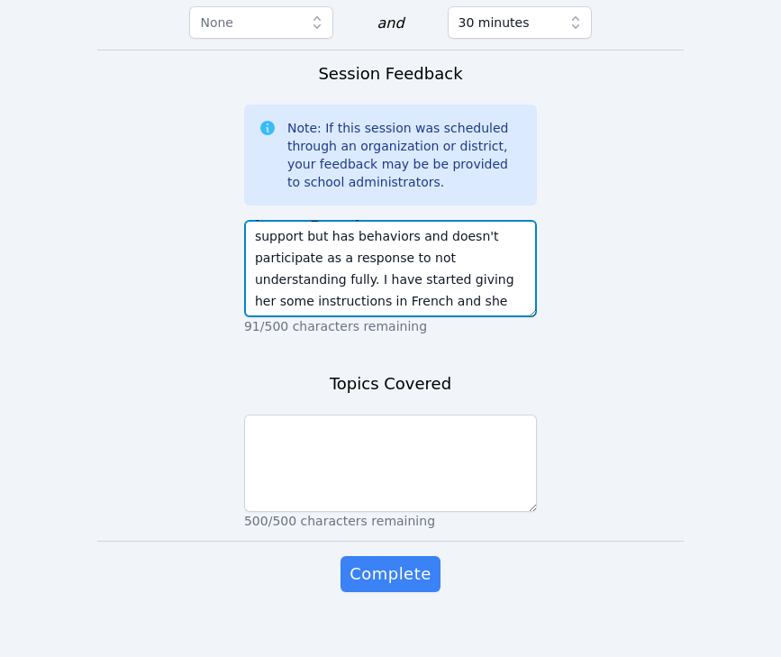
click at [519, 288] on textarea "Today we continued to practice transformations. Mitchaina is doing well working…" at bounding box center [390, 268] width 293 height 97
drag, startPoint x: 325, startPoint y: 273, endPoint x: 290, endPoint y: 275, distance: 35.2
click at [290, 275] on textarea "Today we continued to practice transformations. Mitchaina is doing well working…" at bounding box center [390, 268] width 293 height 97
click at [347, 274] on textarea "Today we continued to practice transformations. Mitchaina is doing well working…" at bounding box center [390, 268] width 293 height 97
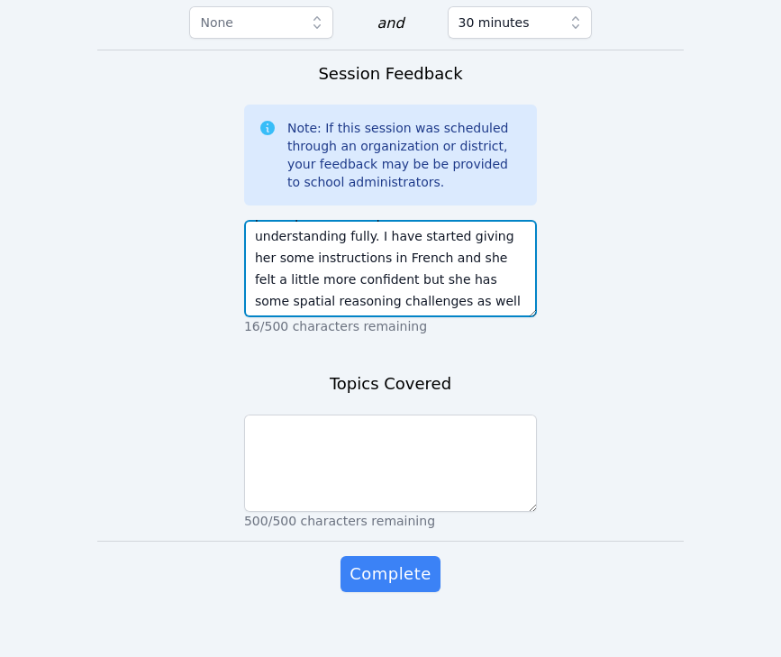
click at [289, 271] on textarea "Today we continued to practice transformations. Mitchaina is doing well working…" at bounding box center [390, 268] width 293 height 97
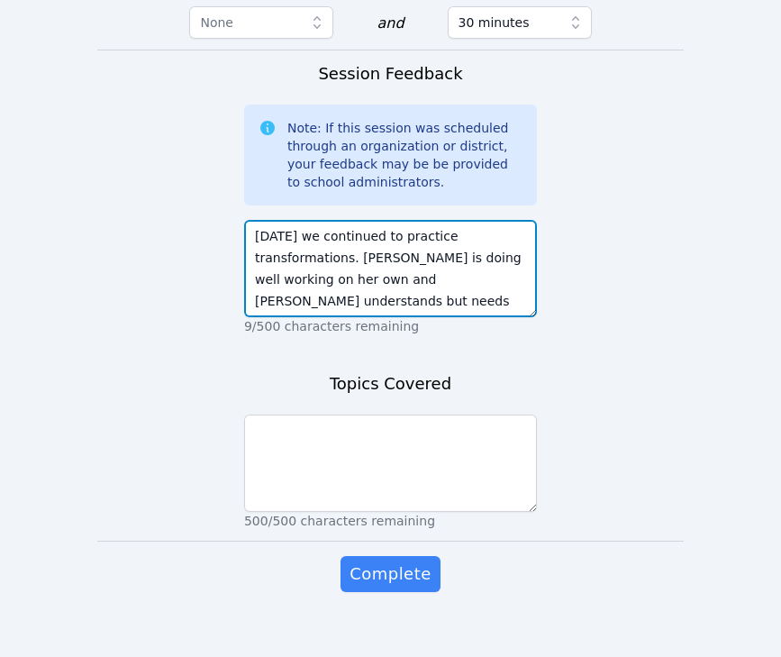
scroll to position [1, 0]
drag, startPoint x: 346, startPoint y: 236, endPoint x: 253, endPoint y: 234, distance: 92.8
click at [253, 234] on textarea "Today we continued to practice transformations. Mitchaina is doing well working…" at bounding box center [390, 268] width 293 height 97
type textarea "Today we continued to practice transformations. Mitchaina is doing well working…"
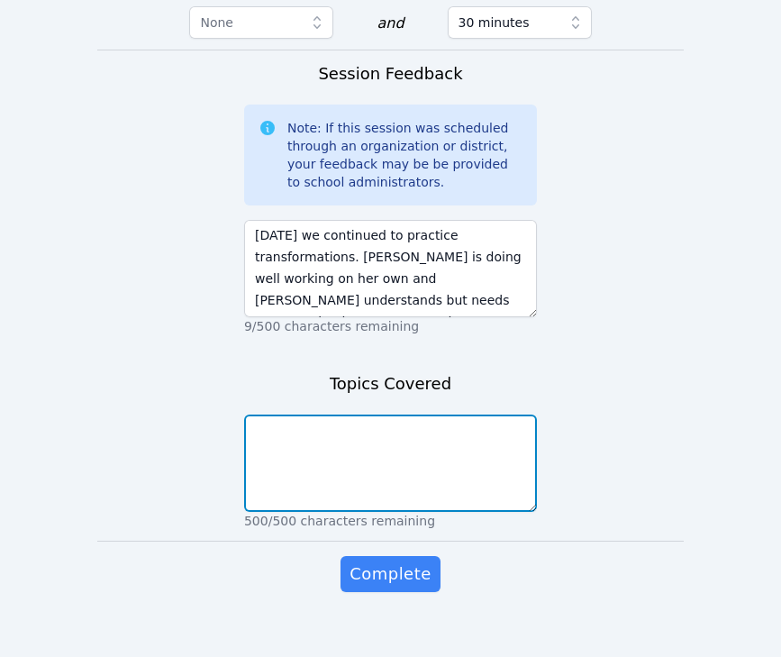
click at [322, 435] on textarea at bounding box center [390, 463] width 293 height 97
paste textarea "transformations"
type textarea "transformations"
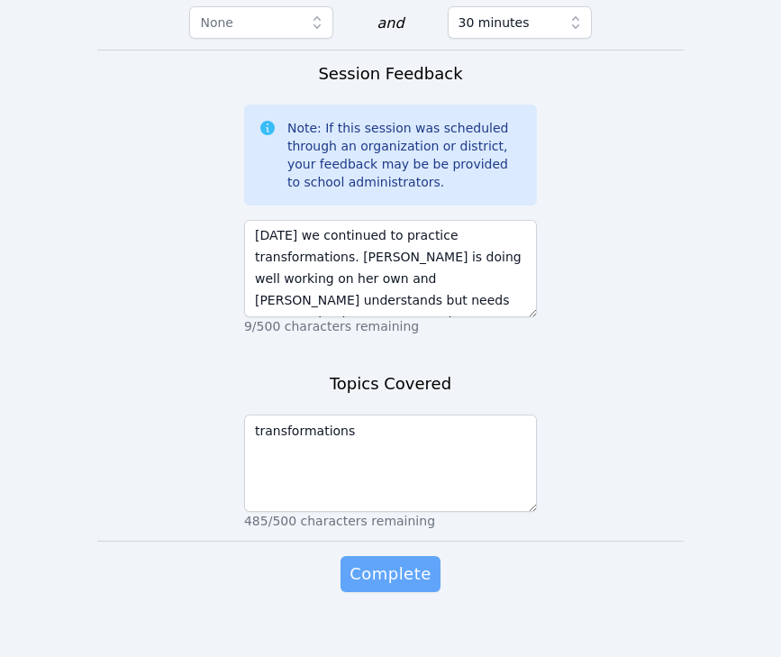
click at [383, 561] on span "Complete" at bounding box center [390, 573] width 81 height 25
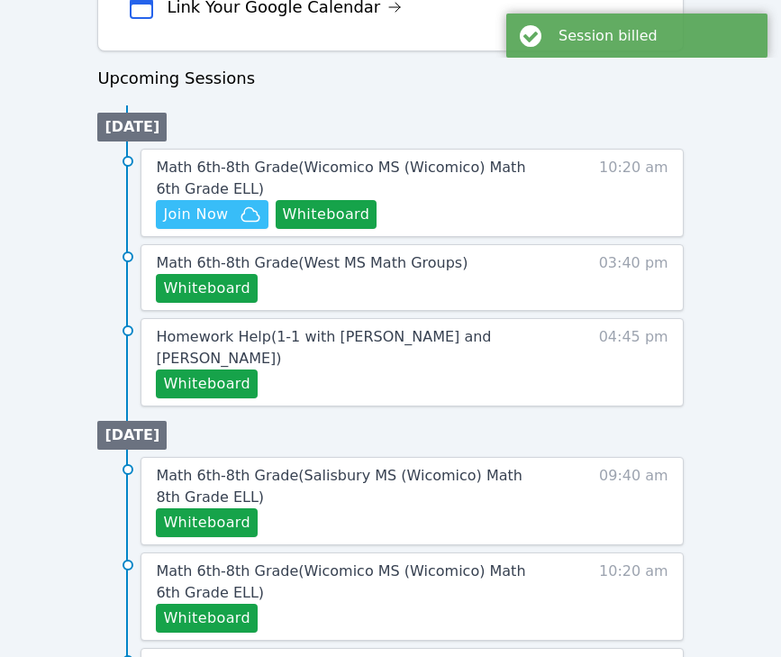
scroll to position [833, 0]
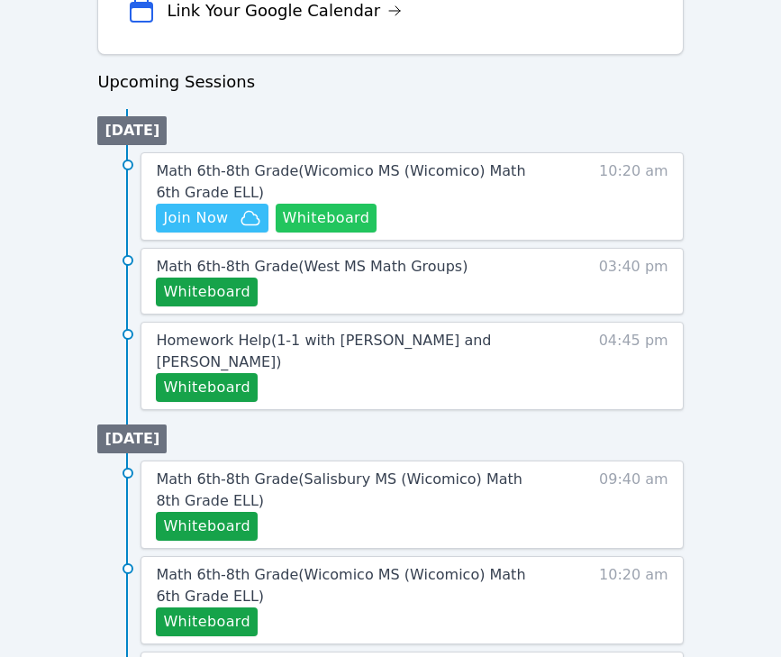
click at [317, 216] on button "Whiteboard" at bounding box center [327, 218] width 102 height 29
click at [242, 213] on icon "button" at bounding box center [251, 218] width 22 height 22
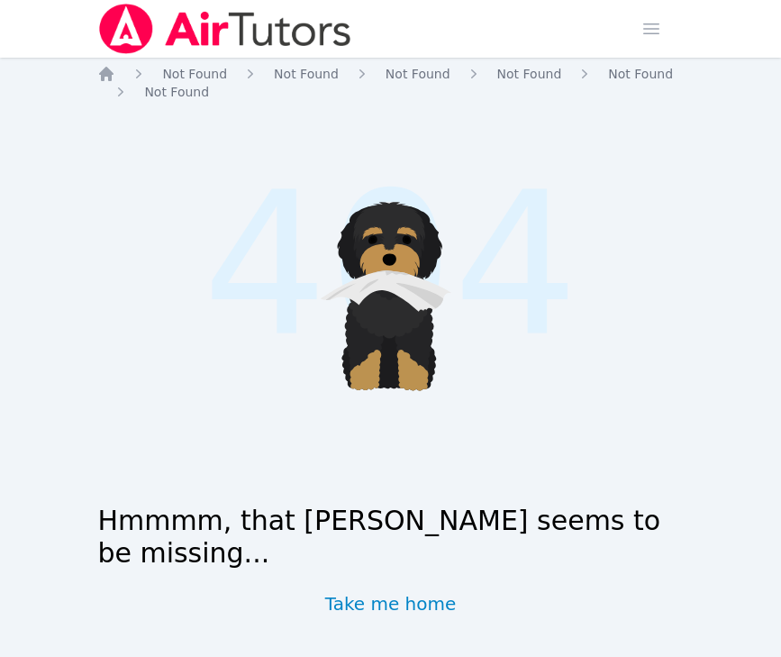
click at [175, 32] on img at bounding box center [224, 29] width 255 height 50
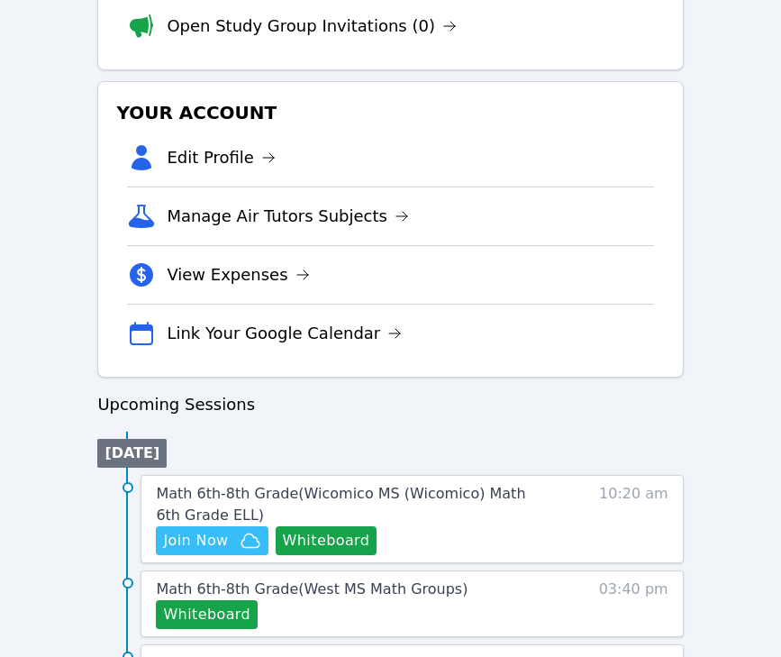
scroll to position [688, 0]
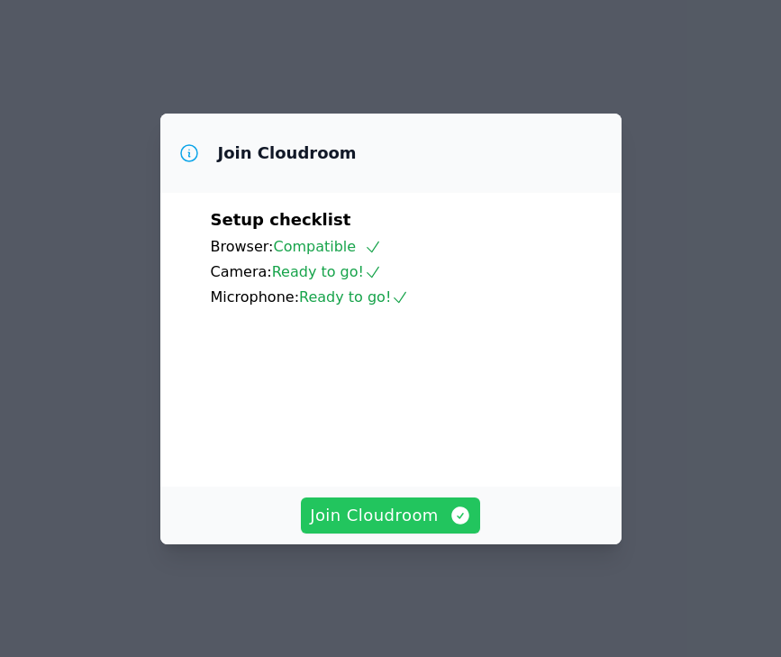
click at [410, 515] on button "Join Cloudroom" at bounding box center [390, 515] width 179 height 36
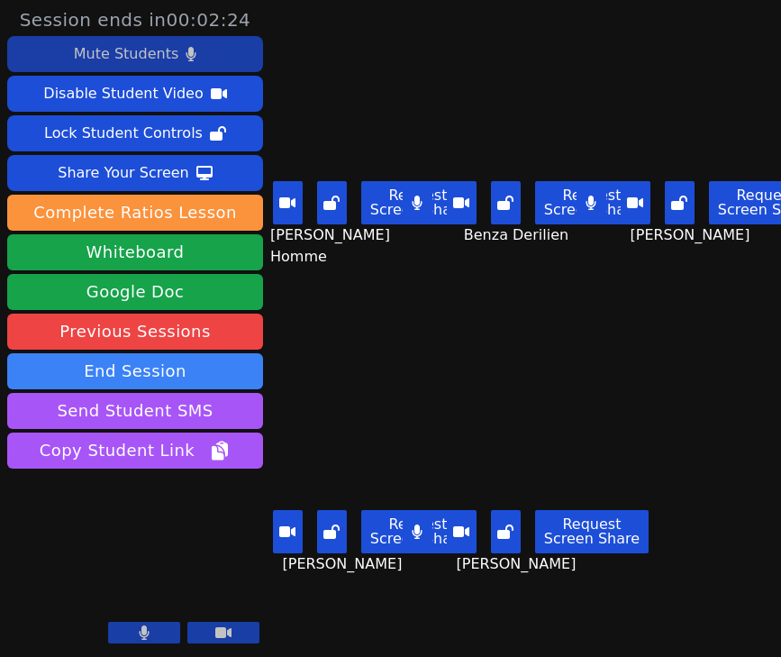
click at [139, 58] on div "Mute Students" at bounding box center [126, 54] width 105 height 29
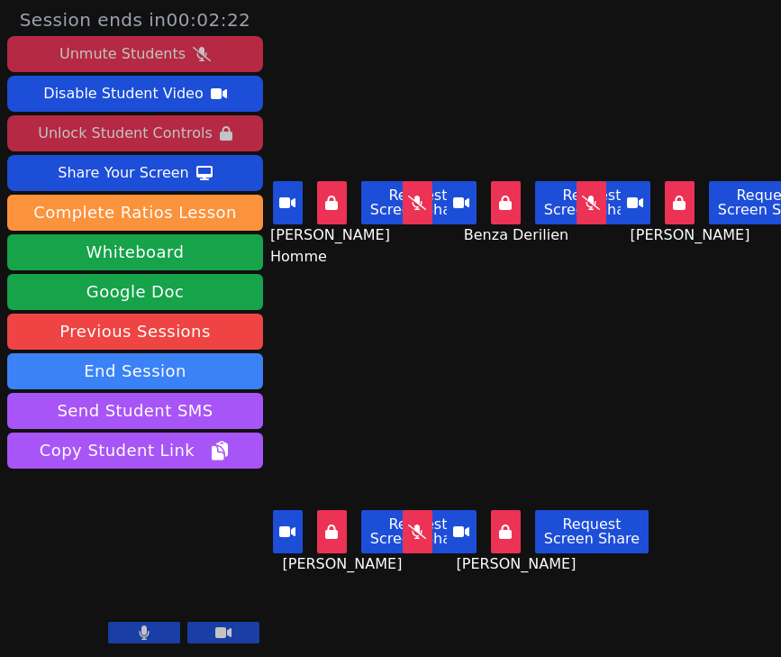
click at [87, 140] on div "Unlock Student Controls" at bounding box center [125, 133] width 174 height 29
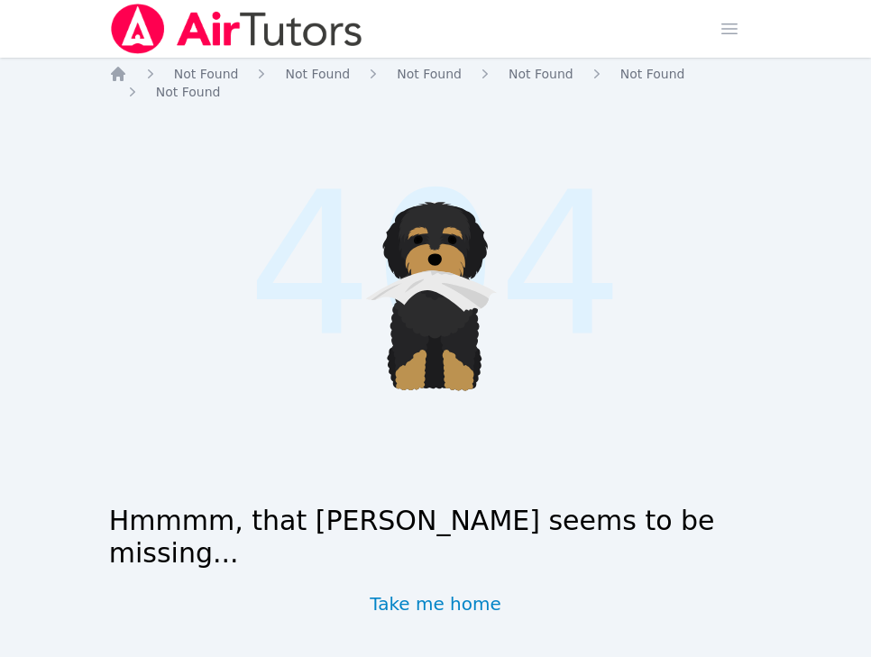
click at [186, 31] on img at bounding box center [236, 29] width 255 height 50
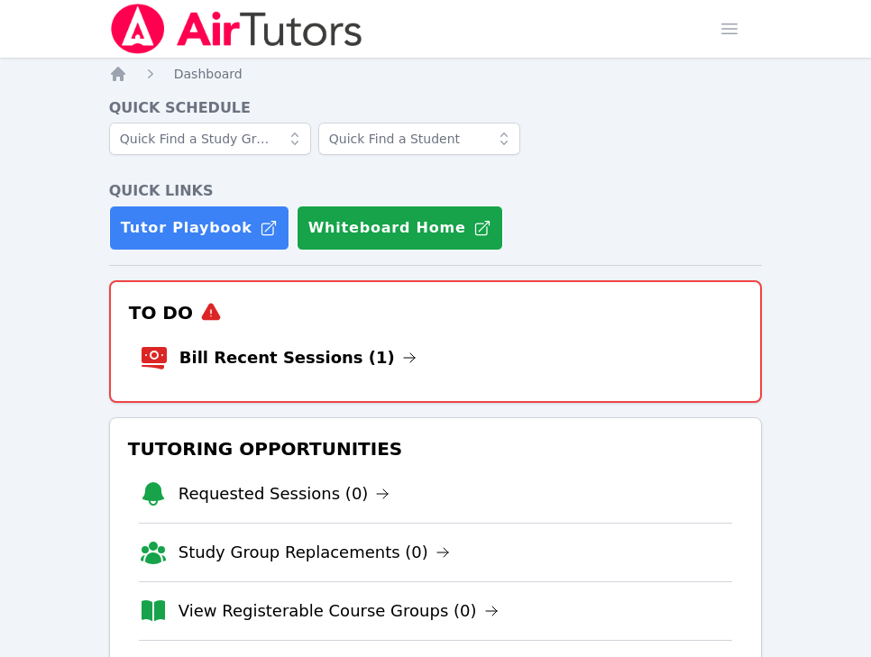
click at [281, 367] on link "Bill Recent Sessions (1)" at bounding box center [297, 357] width 237 height 25
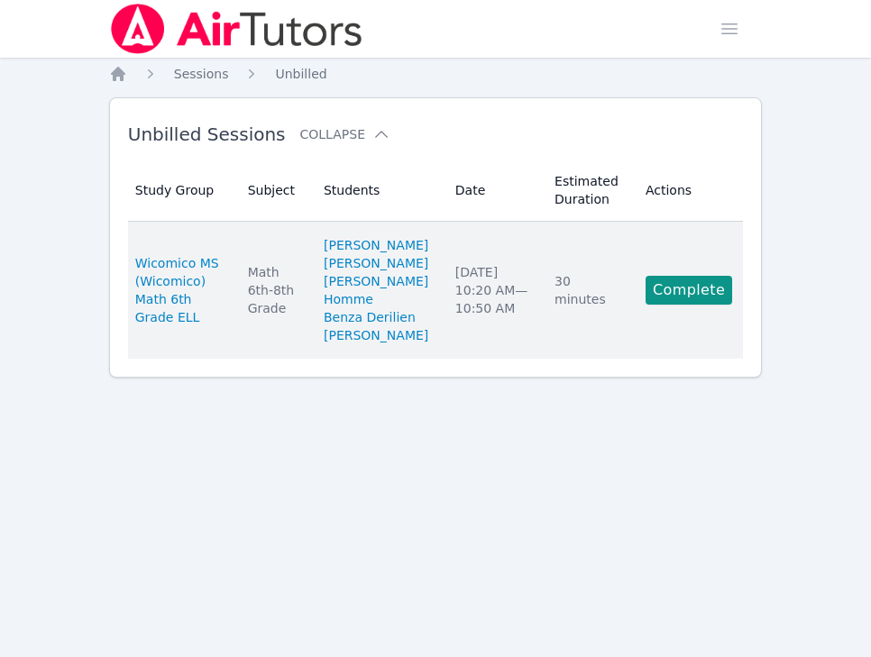
click at [697, 327] on td "Actions Complete" at bounding box center [688, 290] width 108 height 137
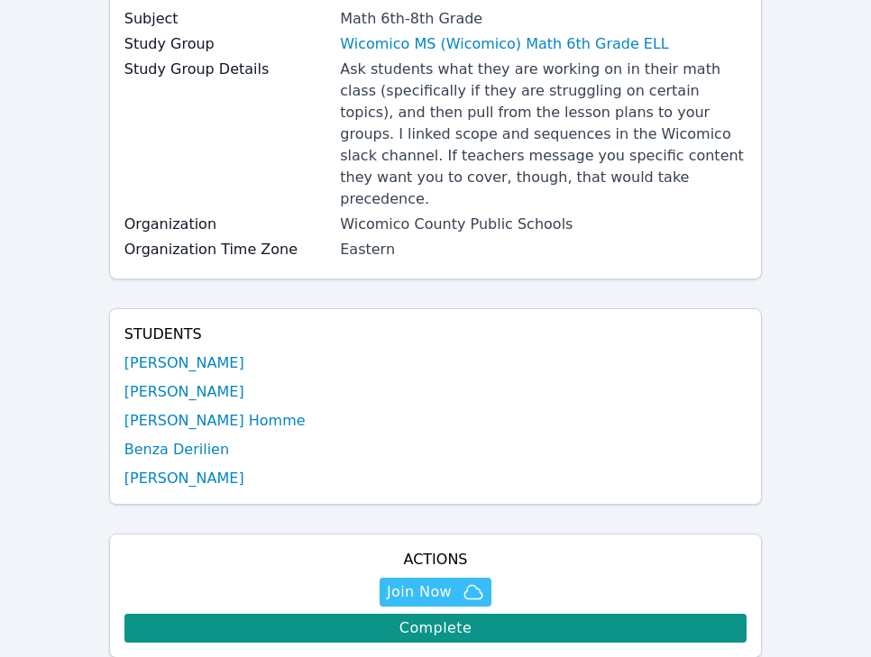
scroll to position [32, 0]
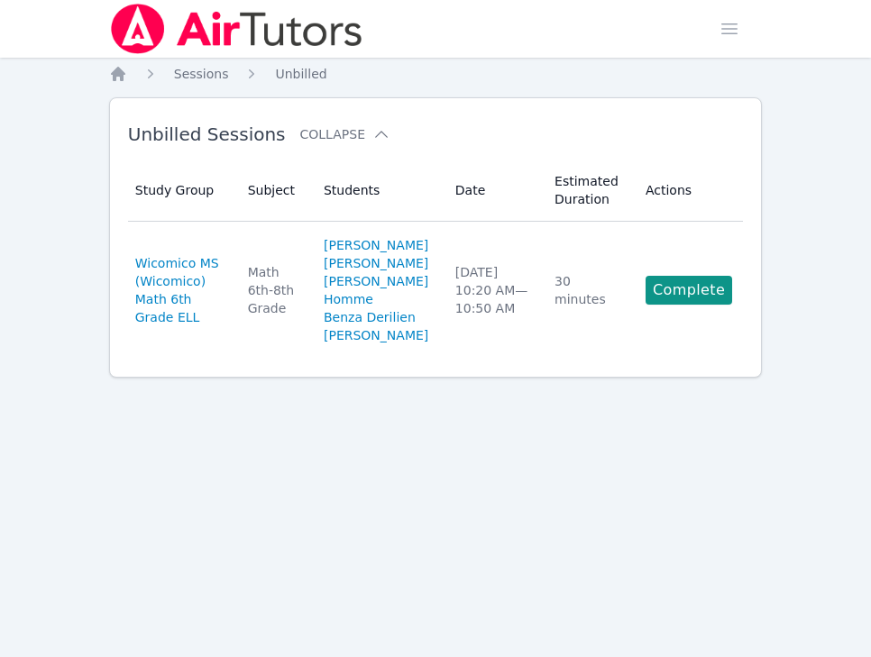
click at [670, 305] on link "Complete" at bounding box center [688, 290] width 87 height 29
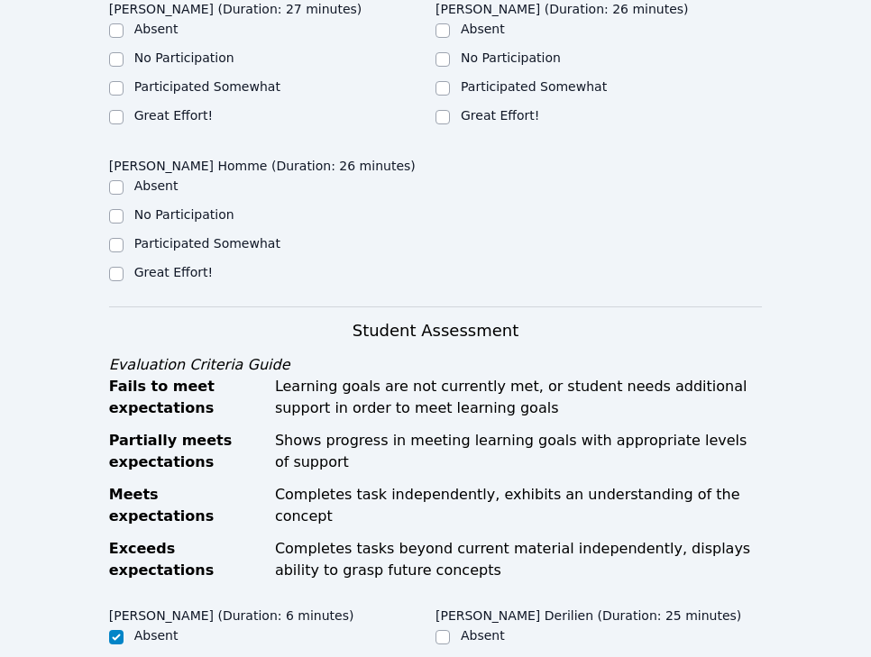
scroll to position [650, 0]
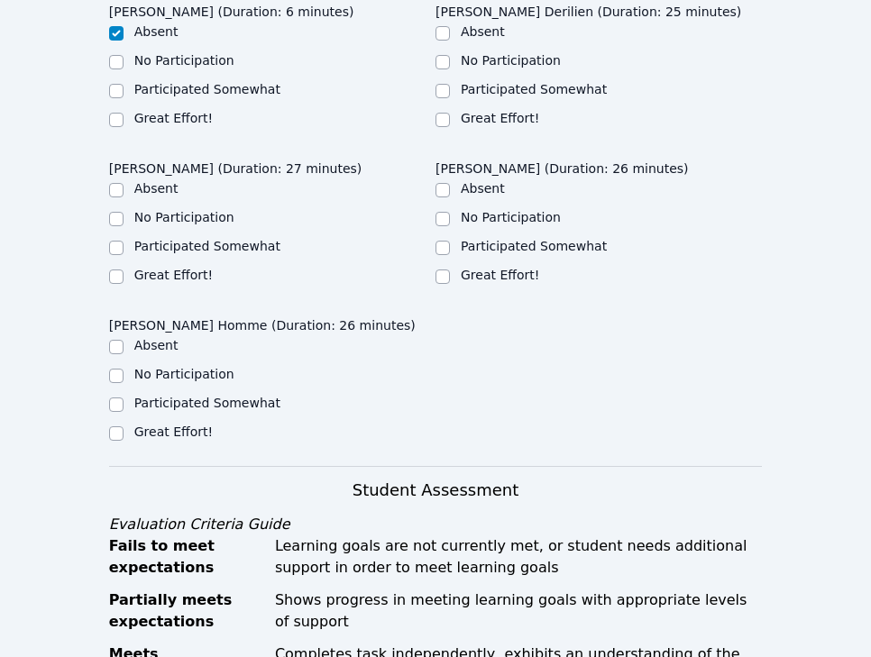
click at [511, 111] on label "Great Effort!" at bounding box center [499, 118] width 78 height 14
click at [450, 113] on input "Great Effort!" at bounding box center [442, 120] width 14 height 14
checkbox input "true"
click at [493, 268] on label "Great Effort!" at bounding box center [499, 275] width 78 height 14
click at [450, 269] on input "Great Effort!" at bounding box center [442, 276] width 14 height 14
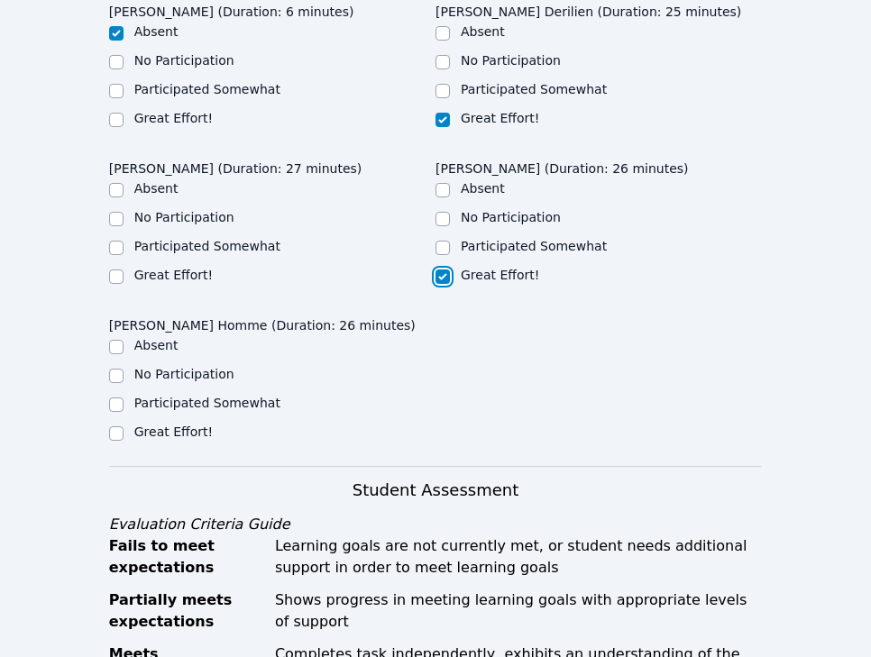
checkbox input "true"
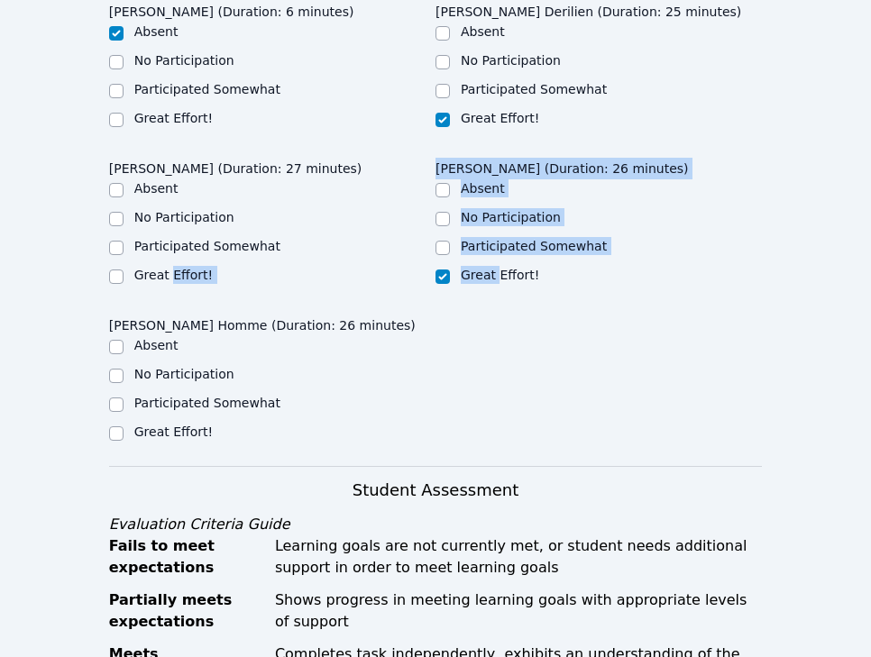
drag, startPoint x: 493, startPoint y: 258, endPoint x: 182, endPoint y: 256, distance: 310.9
click at [181, 256] on div "Tyriq Butler (Duration: 6 minutes) Absent No Participation Participated Somewha…" at bounding box center [435, 230] width 653 height 470
click at [182, 268] on label "Great Effort!" at bounding box center [173, 275] width 78 height 14
click at [123, 269] on input "Great Effort!" at bounding box center [116, 276] width 14 height 14
checkbox input "true"
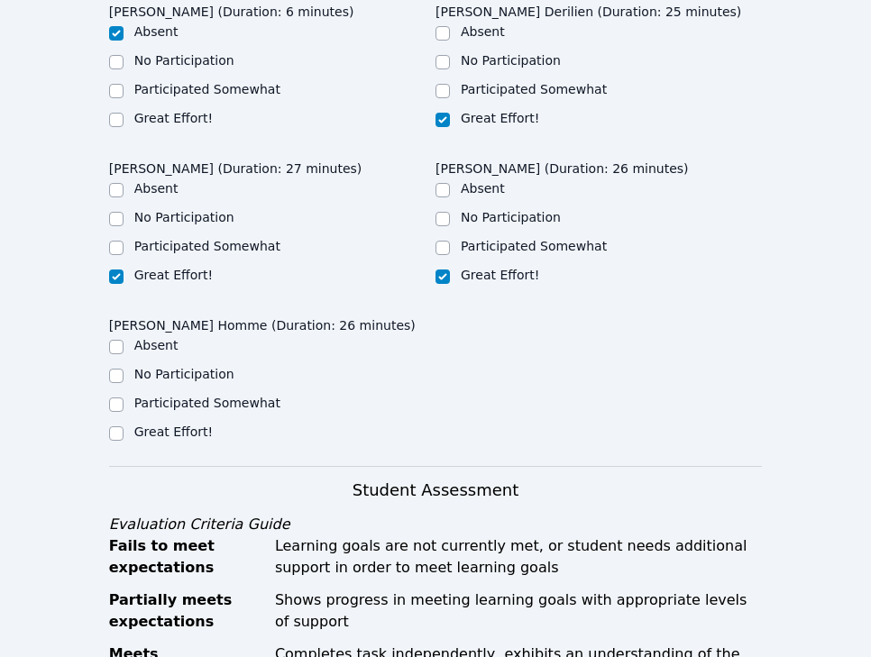
click at [174, 424] on label "Great Effort!" at bounding box center [173, 431] width 78 height 14
click at [123, 426] on input "Great Effort!" at bounding box center [116, 433] width 14 height 14
checkbox input "true"
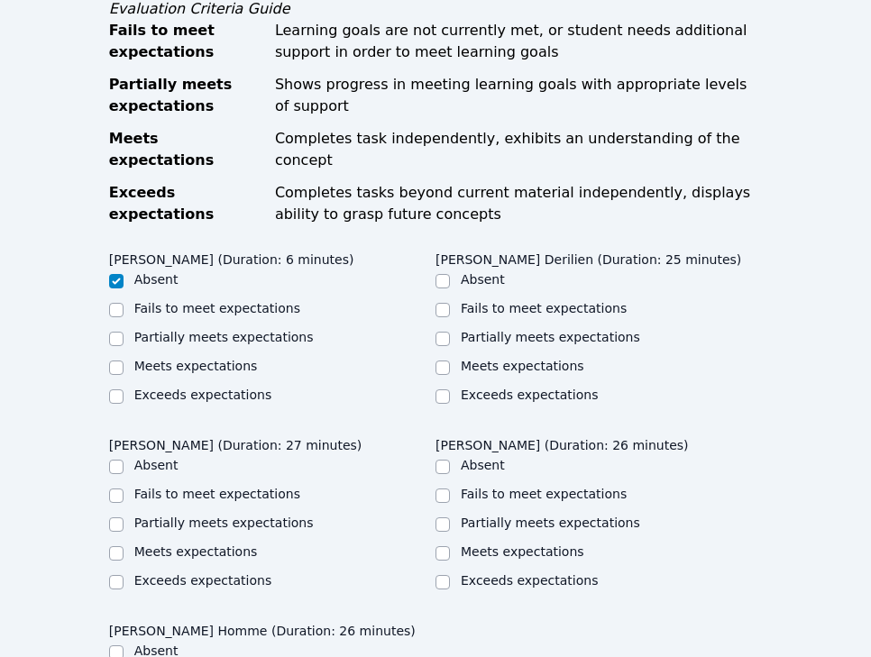
scroll to position [1361, 0]
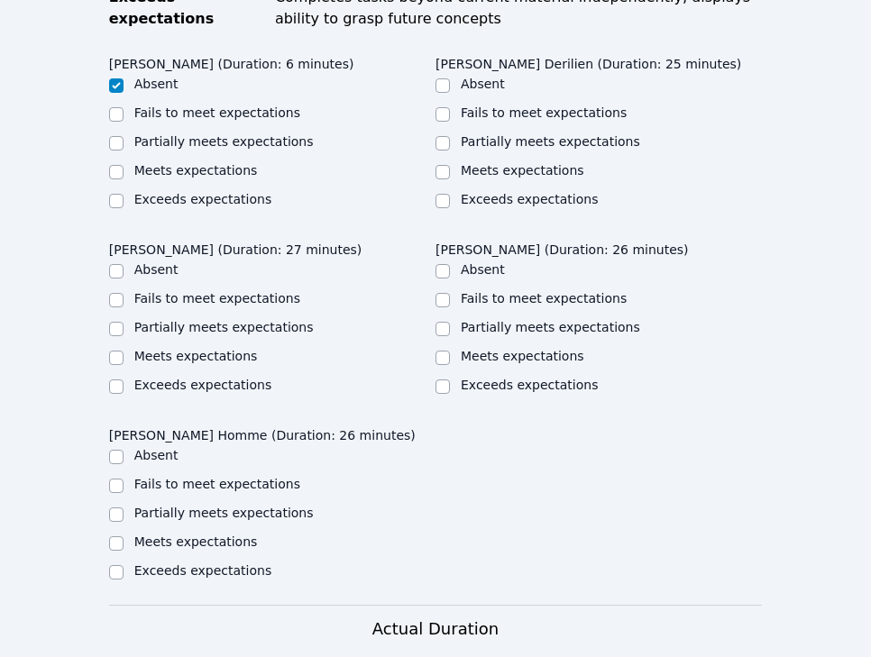
click at [485, 163] on label "Meets expectations" at bounding box center [521, 170] width 123 height 14
click at [450, 165] on input "Meets expectations" at bounding box center [442, 172] width 14 height 14
checkbox input "true"
click at [489, 300] on ul "Absent Fails to meet expectations Partially meets expectations Meets expectatio…" at bounding box center [598, 328] width 326 height 137
click at [489, 349] on label "Meets expectations" at bounding box center [521, 356] width 123 height 14
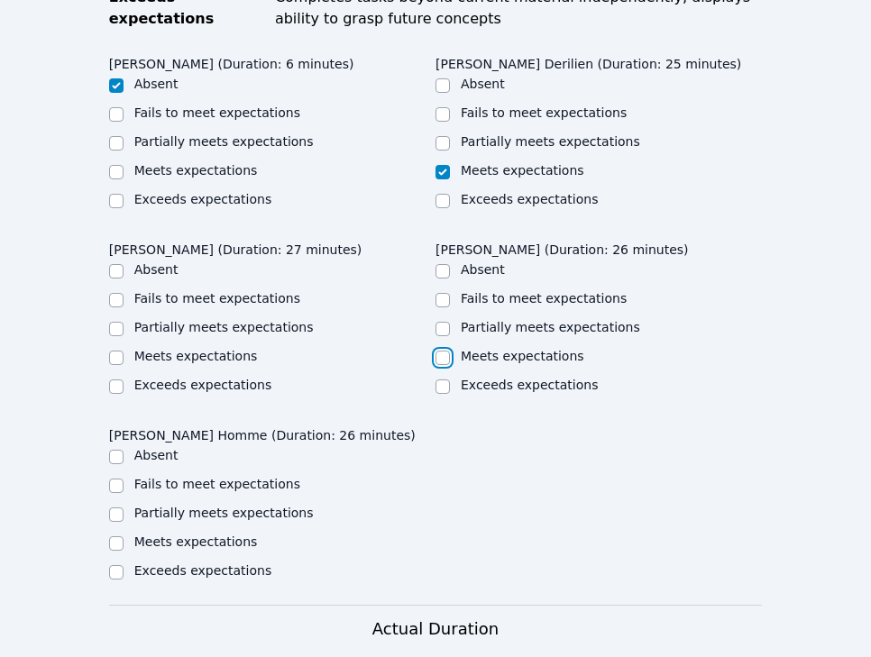
click at [450, 351] on input "Meets expectations" at bounding box center [442, 358] width 14 height 14
checkbox input "true"
click at [226, 325] on ul "Absent Fails to meet expectations Partially meets expectations Meets expectatio…" at bounding box center [272, 328] width 326 height 137
click at [223, 347] on div "Meets expectations" at bounding box center [272, 358] width 326 height 22
click at [182, 349] on label "Meets expectations" at bounding box center [195, 356] width 123 height 14
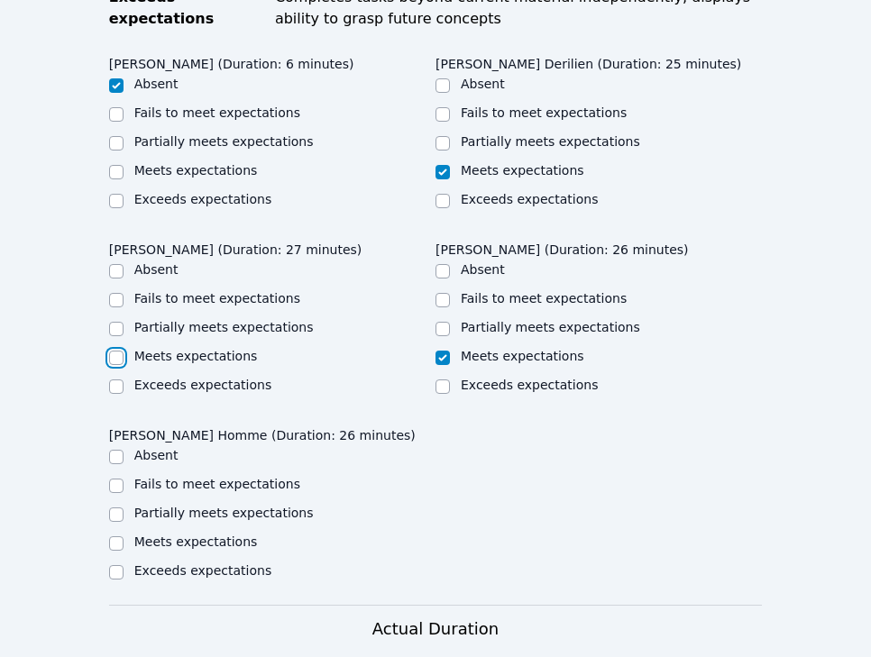
click at [123, 351] on input "Meets expectations" at bounding box center [116, 358] width 14 height 14
checkbox input "true"
click at [187, 534] on label "Meets expectations" at bounding box center [195, 541] width 123 height 14
click at [123, 536] on input "Meets expectations" at bounding box center [116, 543] width 14 height 14
checkbox input "true"
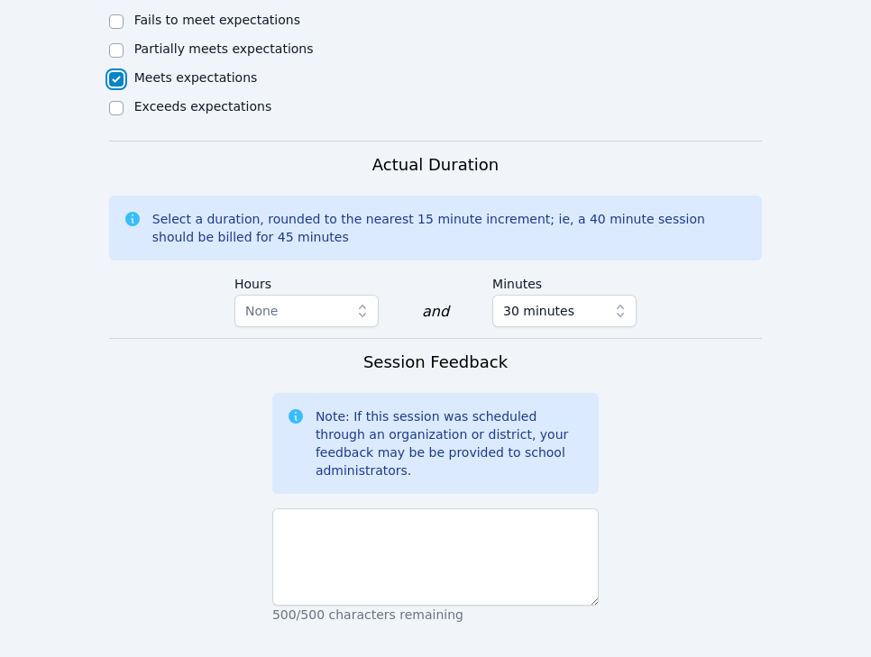
scroll to position [2074, 0]
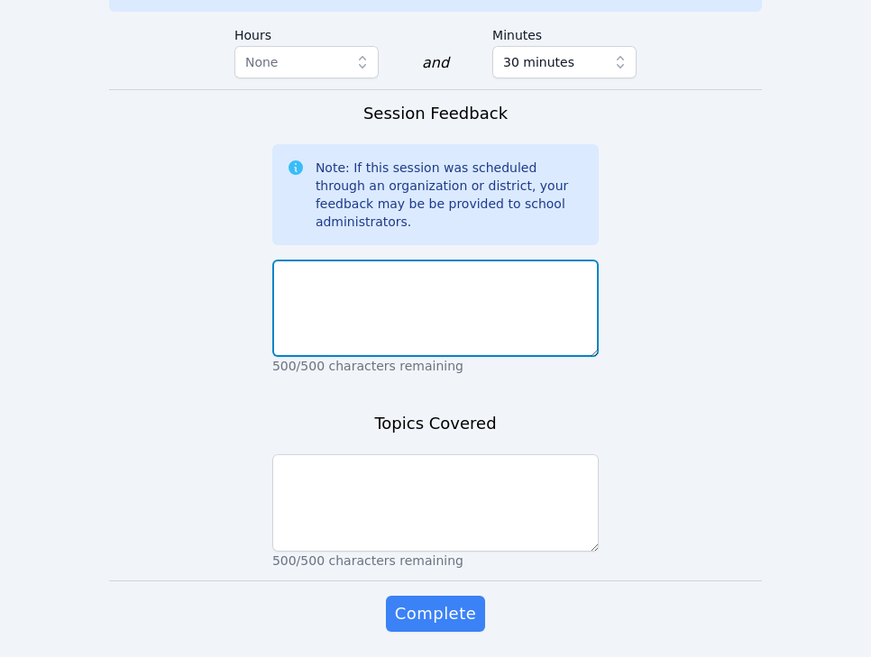
click at [475, 260] on textarea at bounding box center [435, 308] width 326 height 97
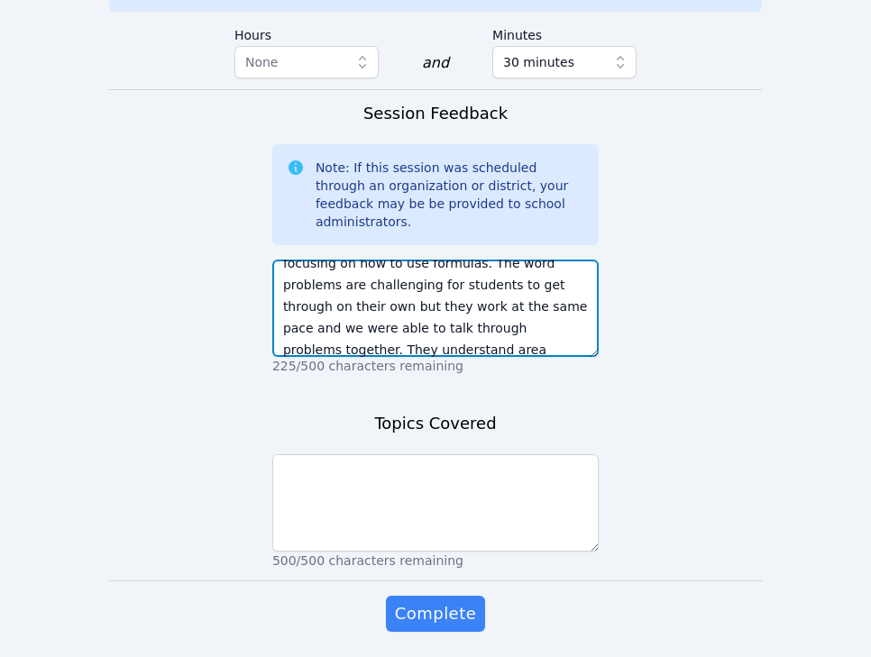
scroll to position [56, 0]
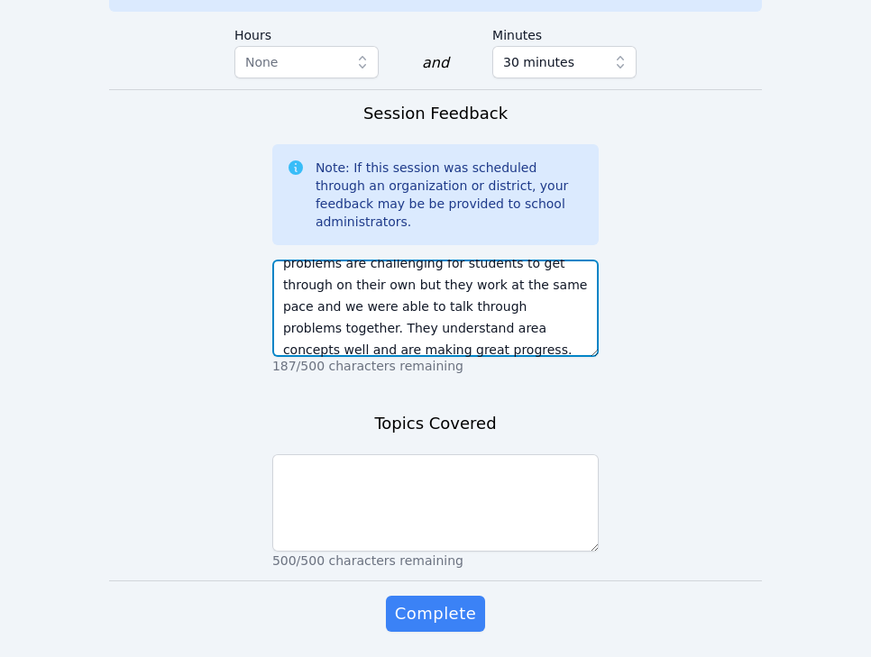
click at [446, 284] on textarea "Today we continued to practice finding area focusing on how to use formulas. Th…" at bounding box center [435, 308] width 326 height 97
click at [438, 291] on textarea "Today we continued to practice finding area focusing on how to use formulas. Th…" at bounding box center [435, 308] width 326 height 97
click at [513, 285] on textarea "Today we continued to practice finding area focusing on how to use formulas. Th…" at bounding box center [435, 308] width 326 height 97
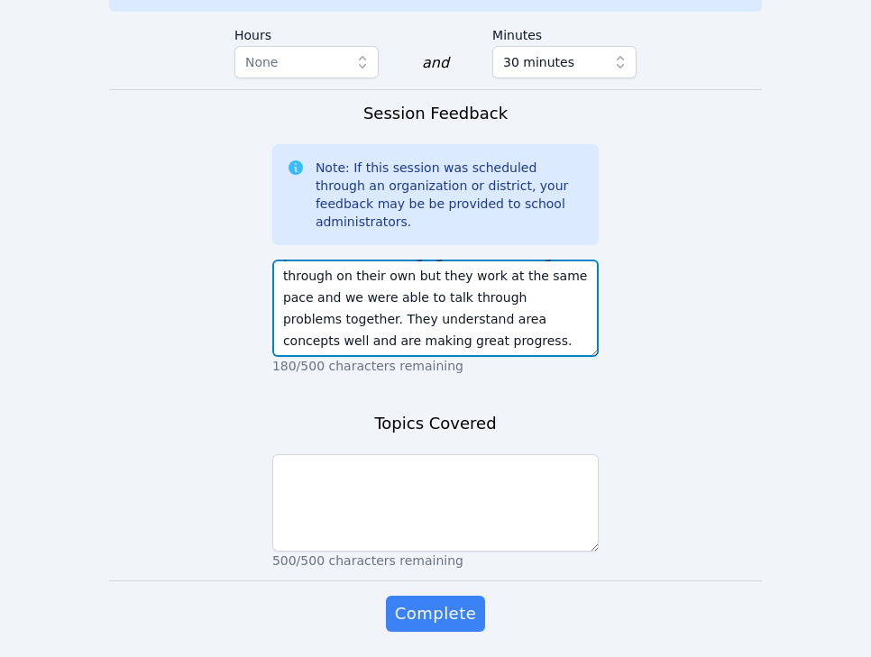
click at [329, 260] on textarea "Today we continued to practice finding area focusing on how to use formulas. Th…" at bounding box center [435, 308] width 326 height 97
click at [533, 274] on textarea "Today we continued to practice finding area focusing on how to use formulas. Th…" at bounding box center [435, 308] width 326 height 97
click at [563, 278] on textarea "Today we continued to practice finding area focusing on how to use formulas. Th…" at bounding box center [435, 308] width 326 height 97
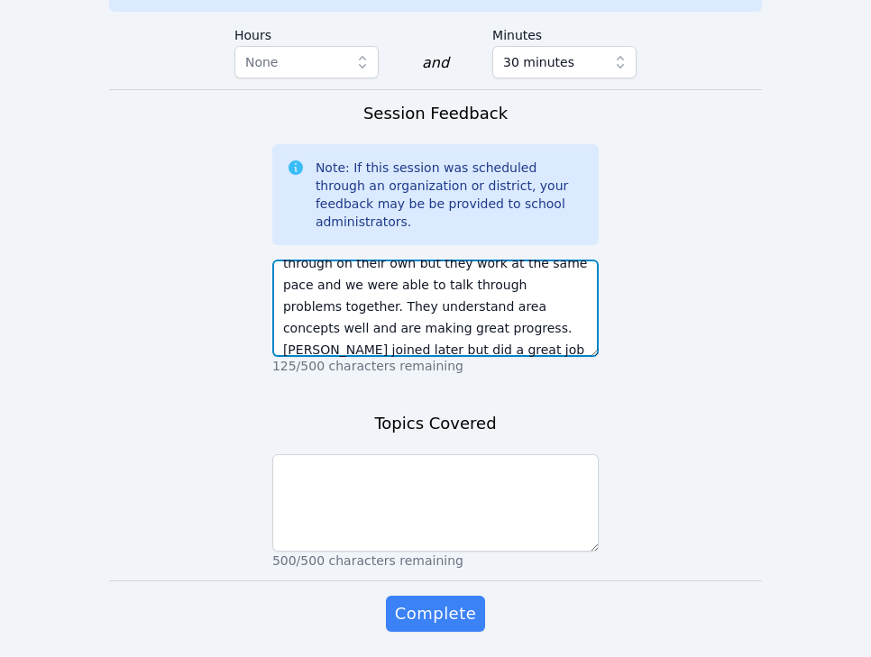
scroll to position [0, 0]
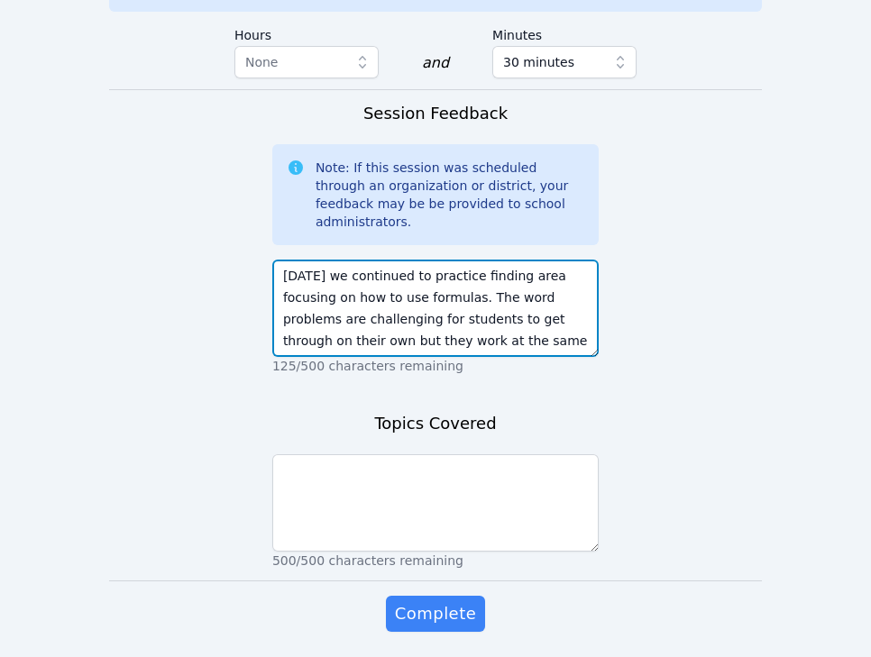
click at [467, 260] on textarea "Today we continued to practice finding area focusing on how to use formulas. Th…" at bounding box center [435, 308] width 326 height 97
type textarea "Today we continued to practice finding area focusing on how to use formulas. Th…"
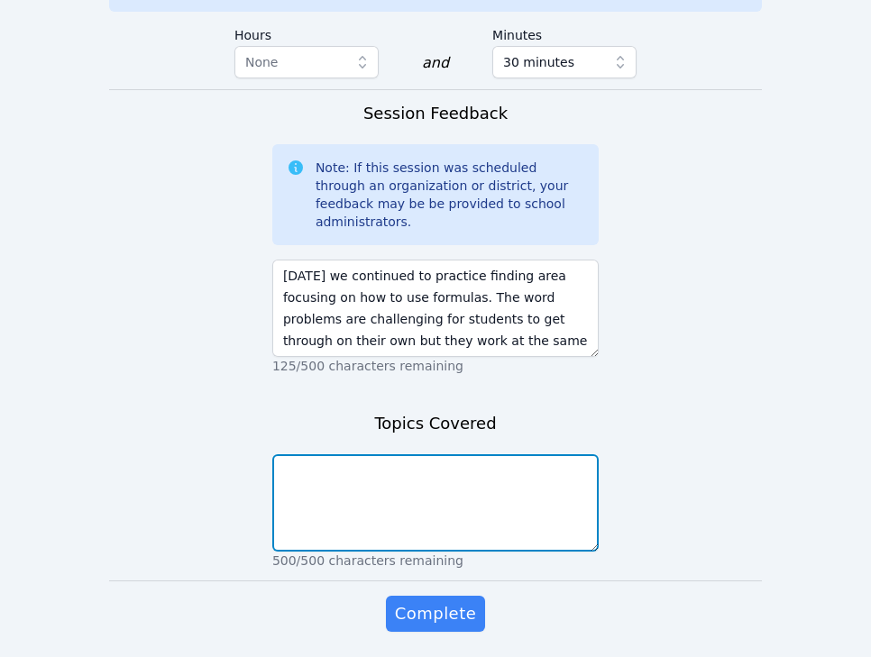
click at [479, 454] on textarea at bounding box center [435, 502] width 326 height 97
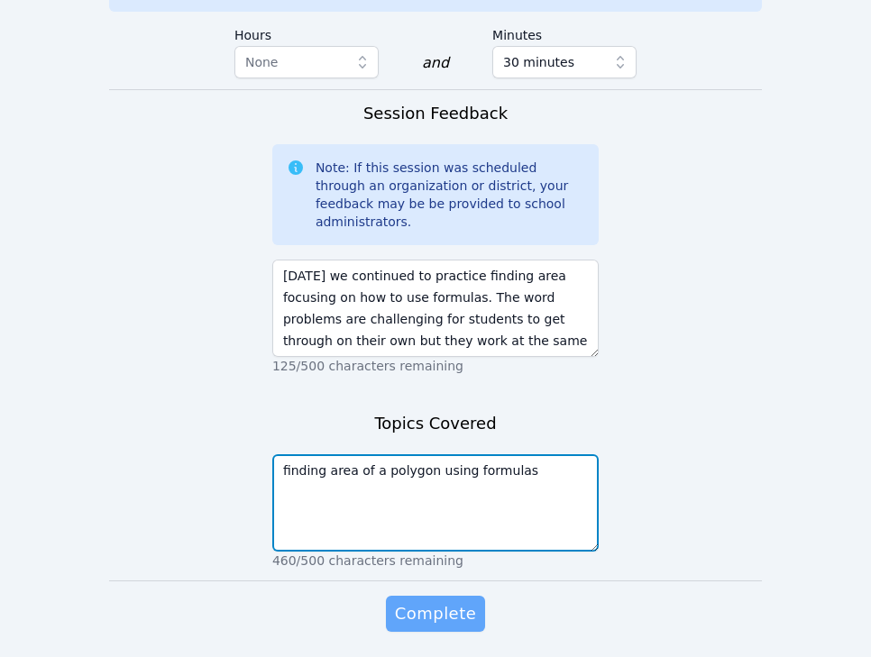
type textarea "finding area of a polygon using formulas"
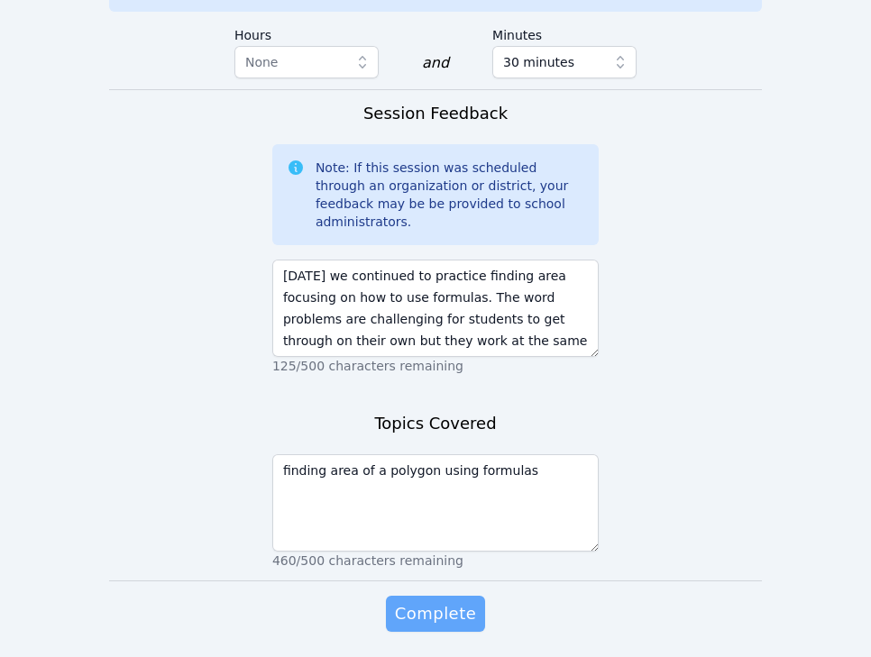
click at [451, 601] on span "Complete" at bounding box center [435, 613] width 81 height 25
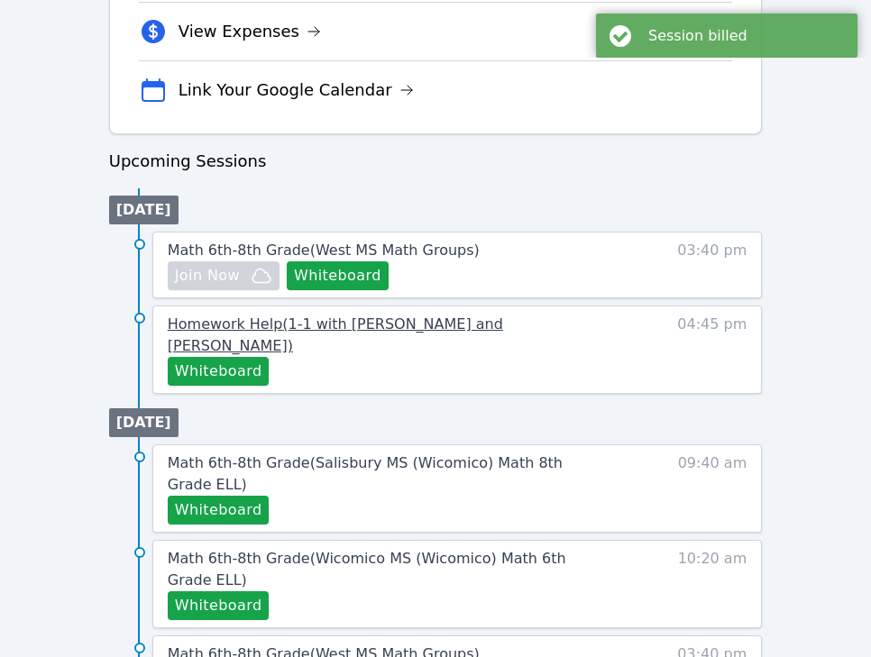
scroll to position [749, 0]
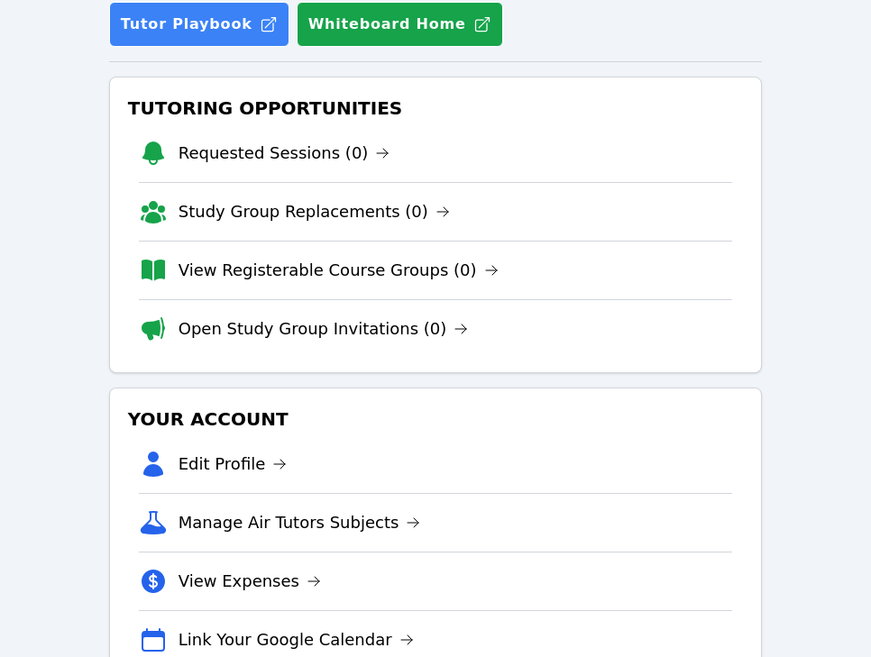
scroll to position [295, 0]
